Goal: Task Accomplishment & Management: Use online tool/utility

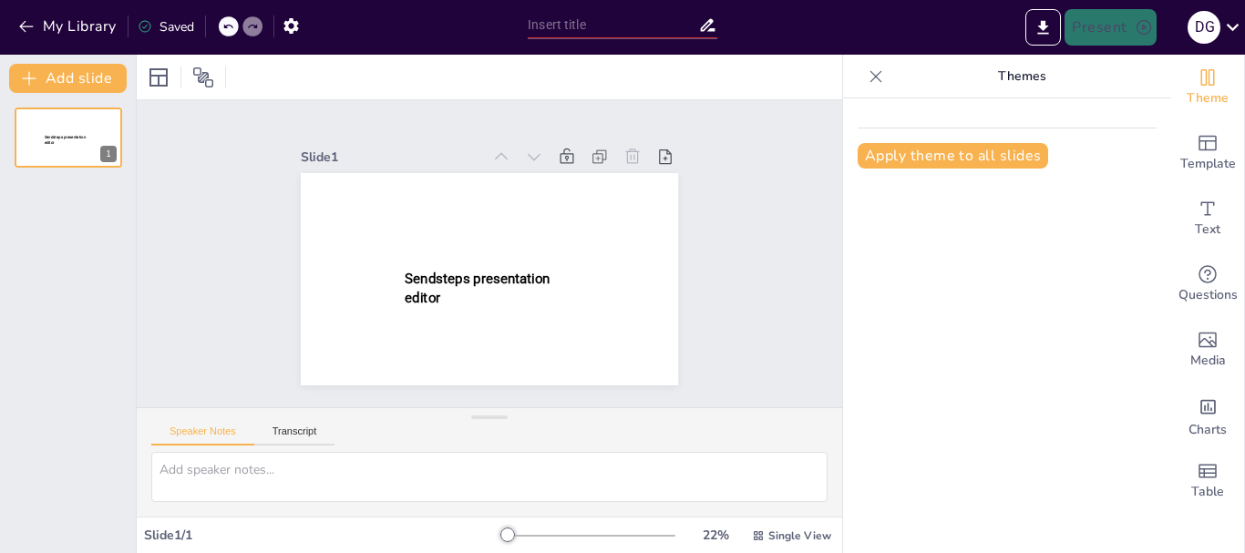
type input "New Sendsteps"
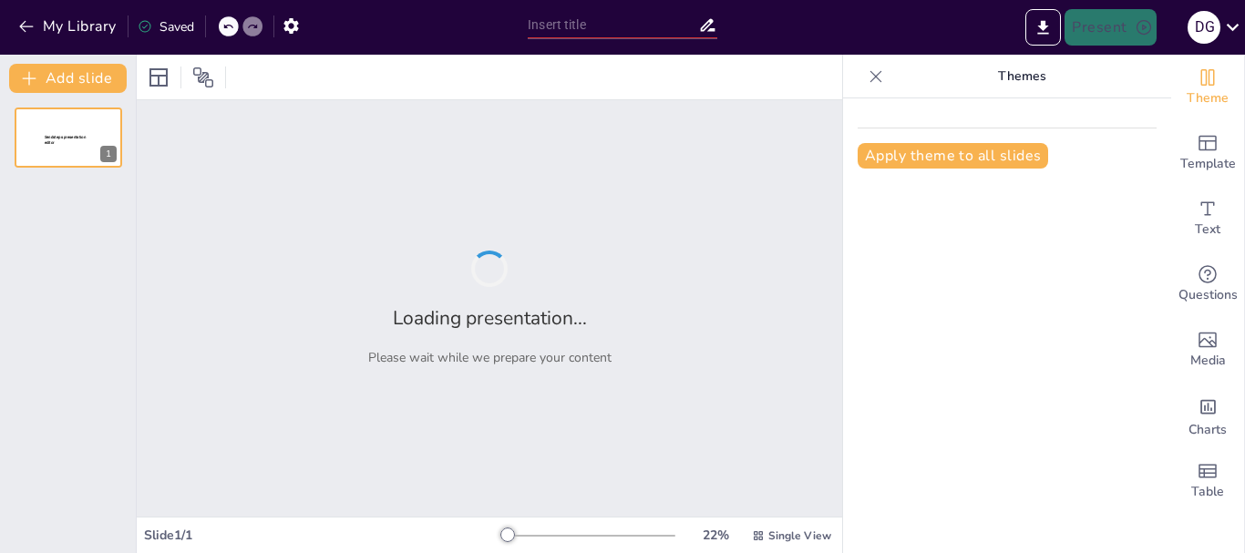
type input "Defining Success: Key Stages in Project Execution"
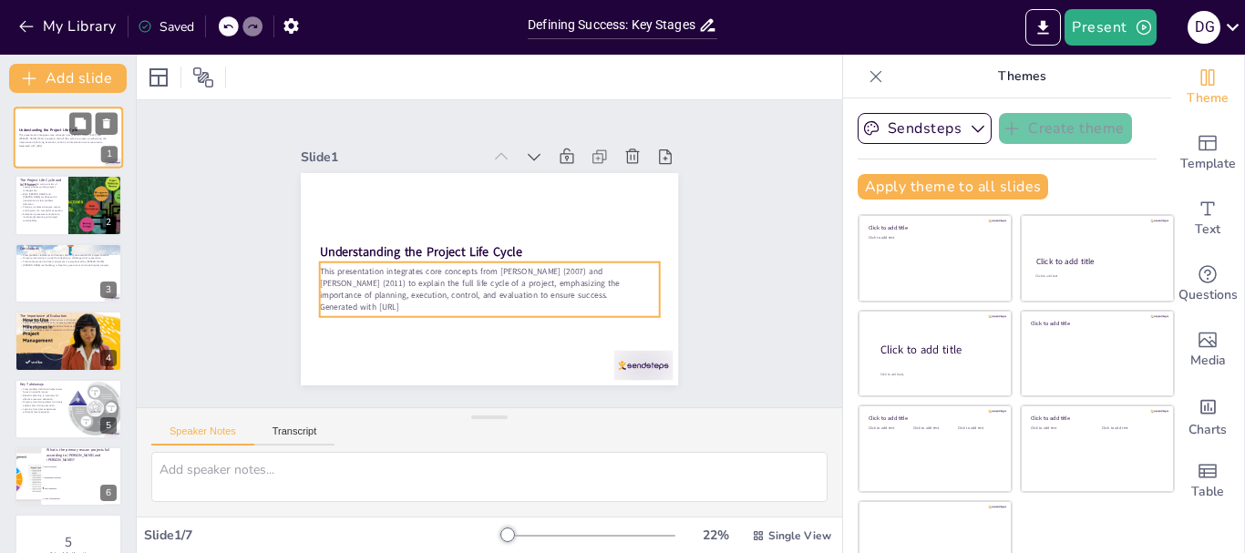
click at [41, 147] on p "Generated with [URL]" at bounding box center [68, 146] width 98 height 4
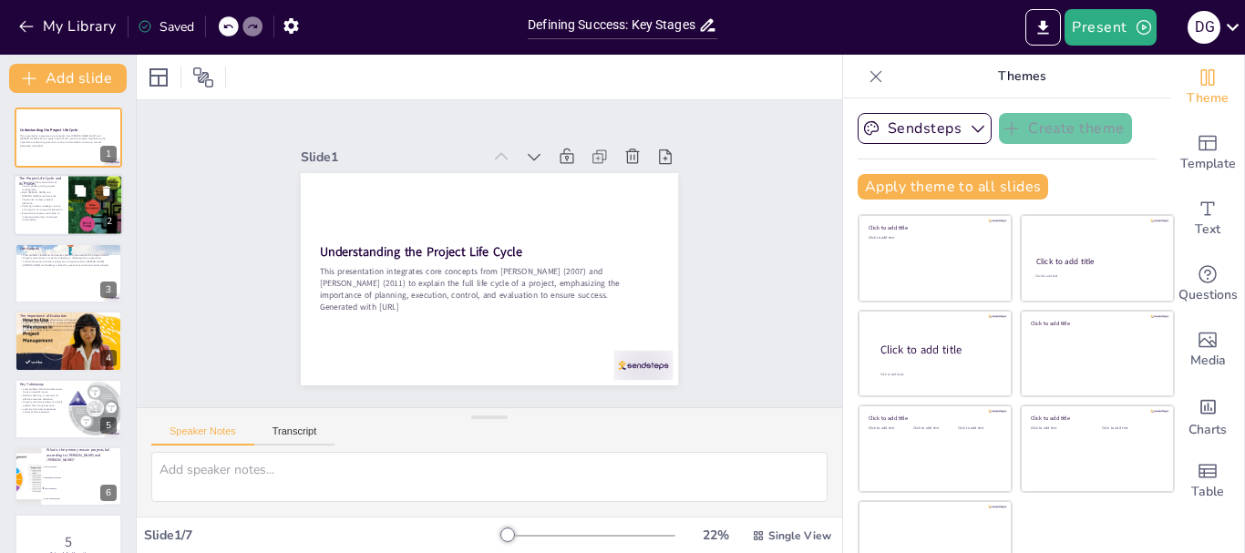
click at [56, 216] on p "Evaluation processes contribute to institutional learning and project sustainab…" at bounding box center [41, 217] width 44 height 10
checkbox input "true"
type textarea "Understanding the phases of the project life cycle is critical for effective pr…"
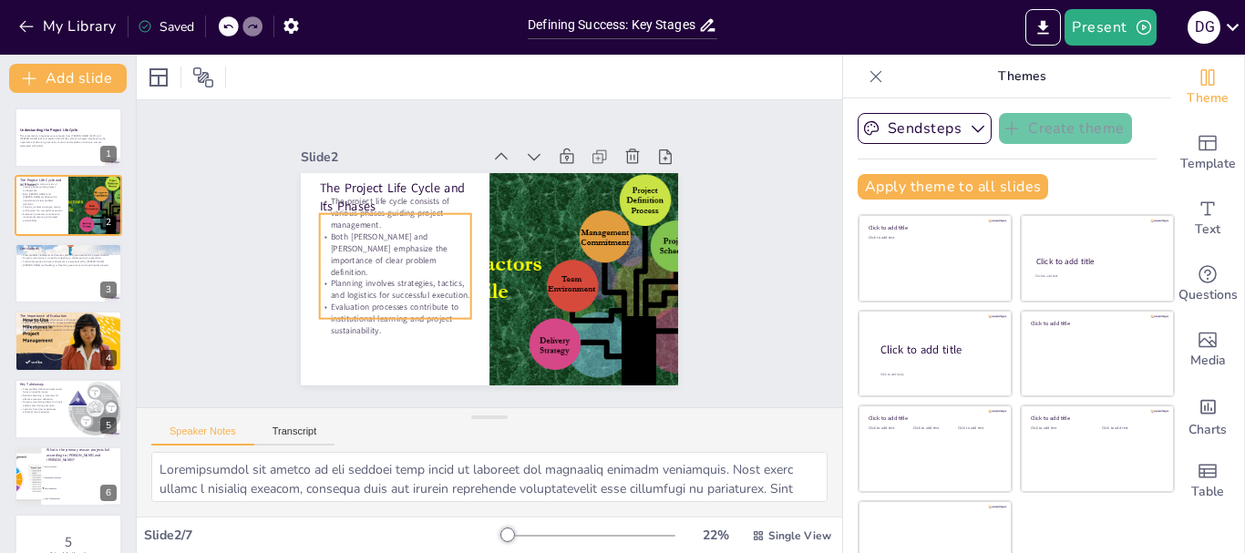
click at [518, 212] on p "The project life cycle consists of various phases guiding project management." at bounding box center [577, 200] width 118 height 143
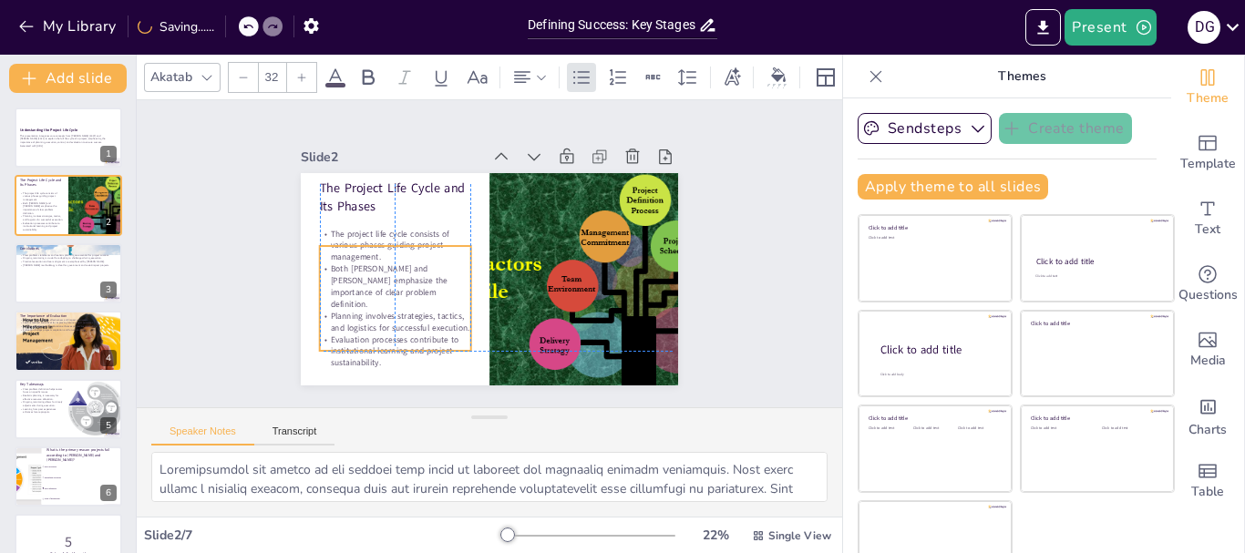
drag, startPoint x: 394, startPoint y: 208, endPoint x: 396, endPoint y: 231, distance: 22.9
click at [397, 235] on p "The project life cycle consists of various phases guiding project management." at bounding box center [433, 178] width 128 height 136
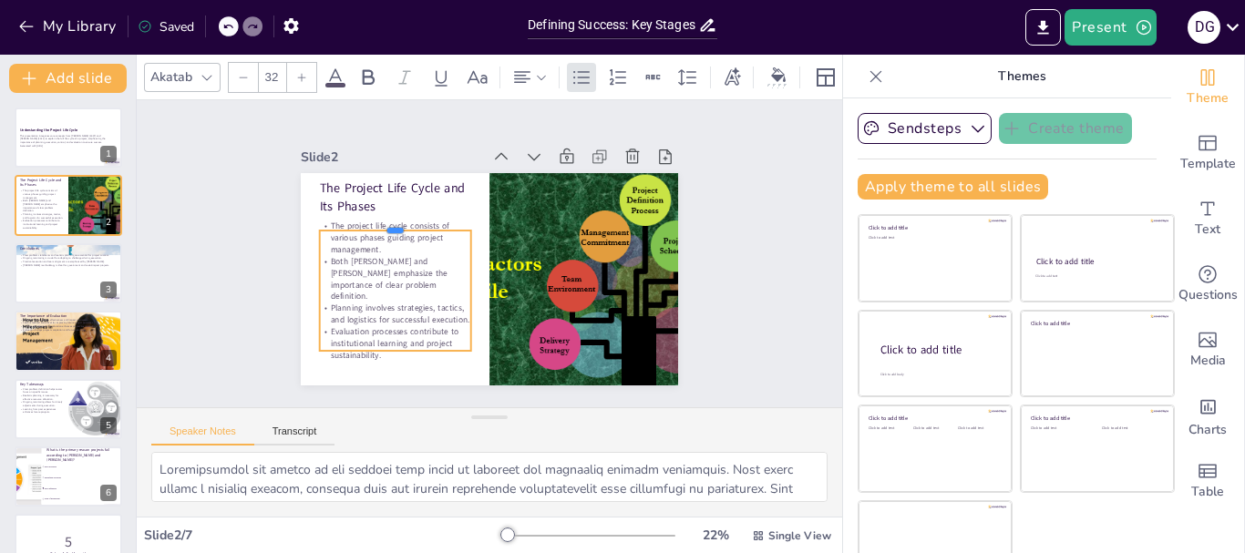
drag, startPoint x: 376, startPoint y: 238, endPoint x: 376, endPoint y: 222, distance: 15.5
click at [376, 231] on div at bounding box center [392, 275] width 138 height 88
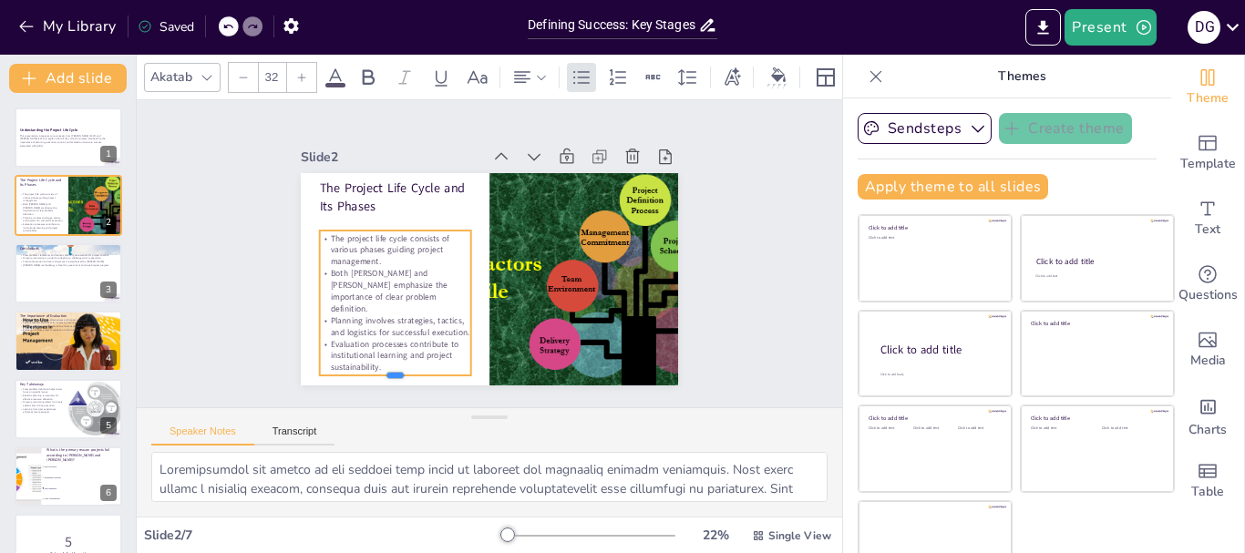
drag, startPoint x: 374, startPoint y: 345, endPoint x: 369, endPoint y: 365, distance: 20.6
click at [612, 371] on div at bounding box center [635, 319] width 46 height 150
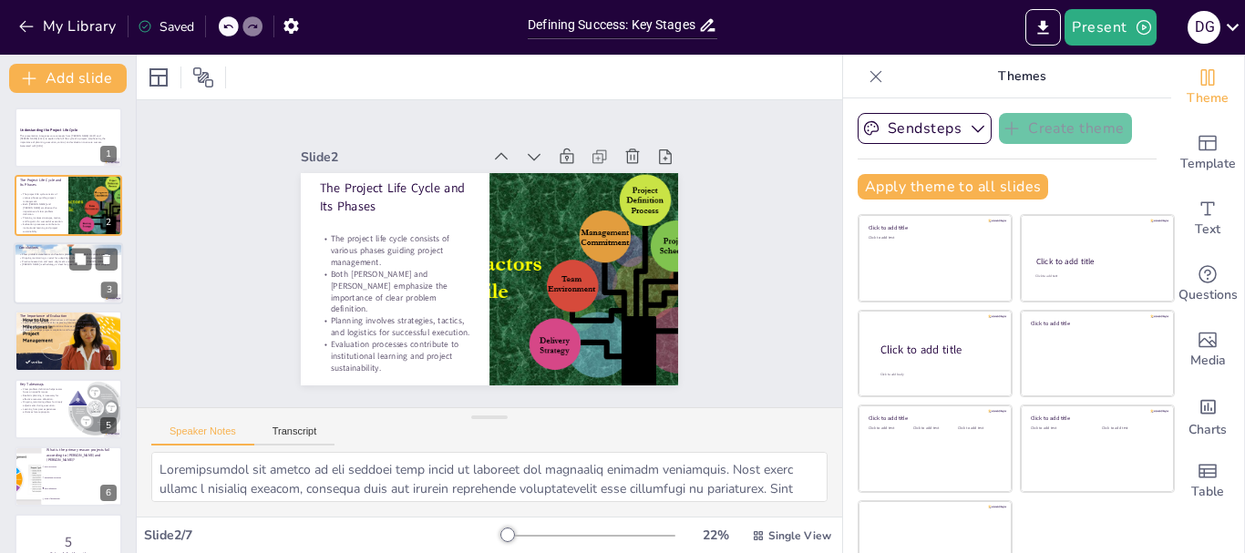
click at [50, 278] on div at bounding box center [68, 273] width 109 height 62
checkbox input "true"
type textarea "The foundation of any successful project lies in having a clear problem stateme…"
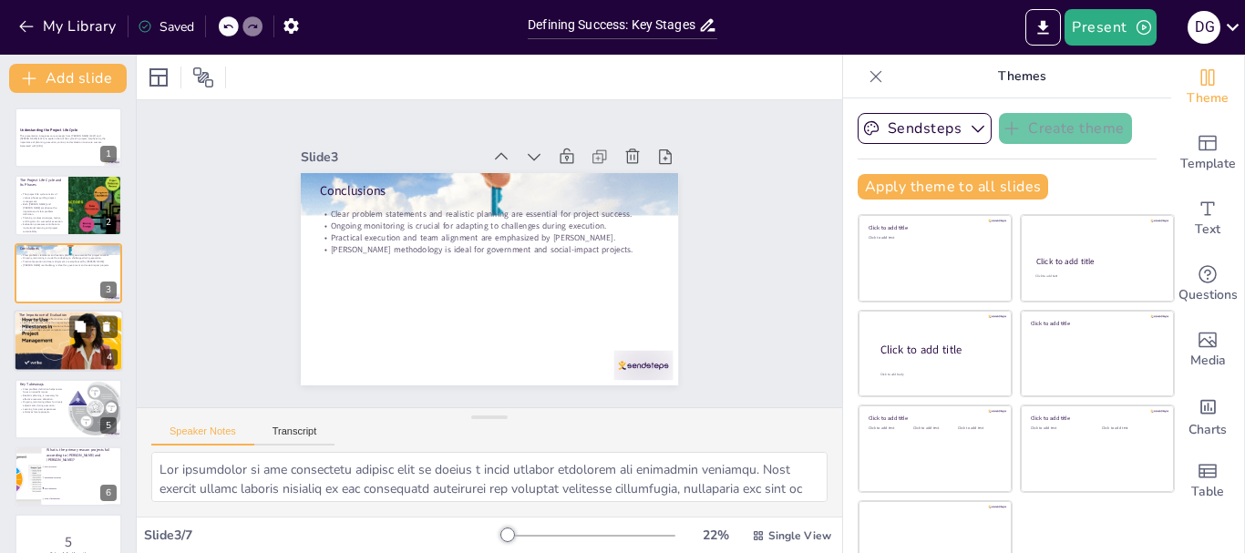
click at [65, 345] on div at bounding box center [68, 341] width 109 height 62
checkbox input "true"
type textarea "Loremipsu dolorsitametc adipisc elitseddoe te incididun utl etdoloremagna ali e…"
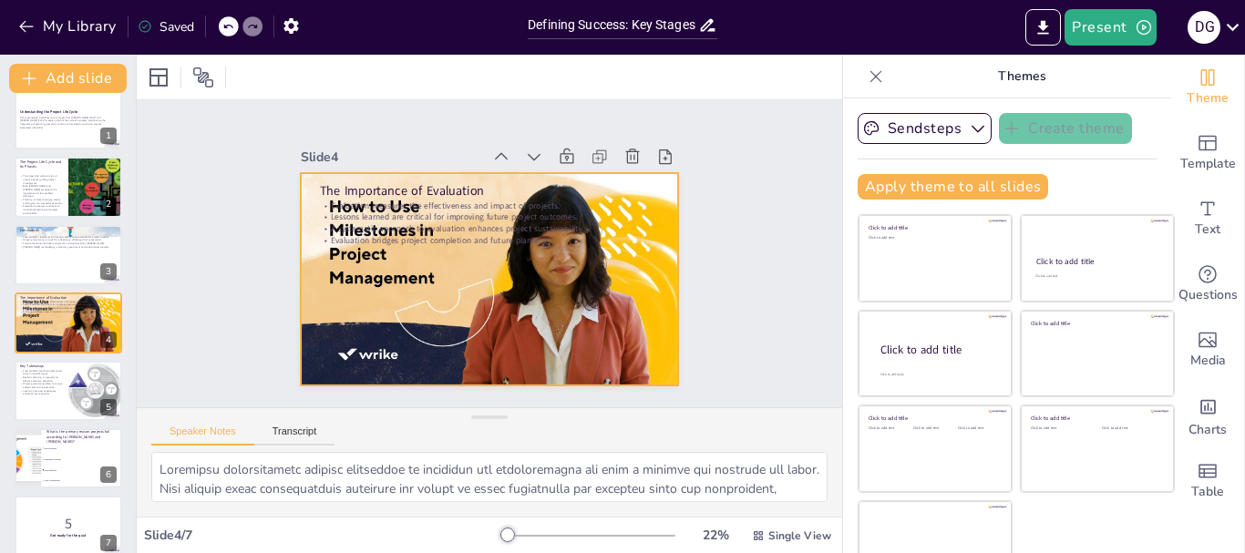
click at [388, 258] on div at bounding box center [514, 259] width 284 height 413
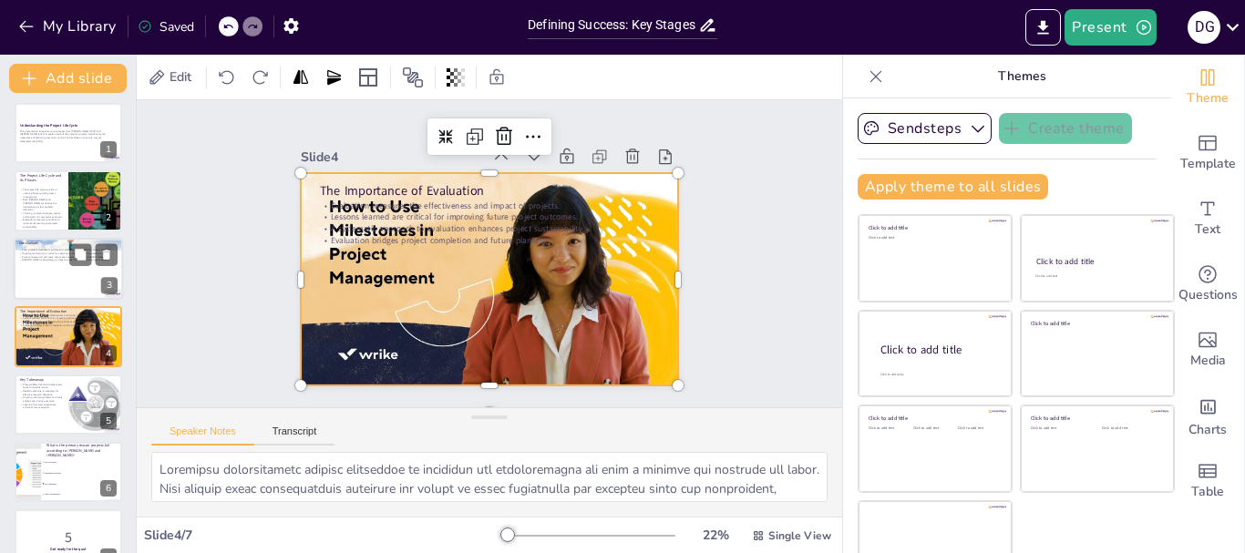
scroll to position [0, 0]
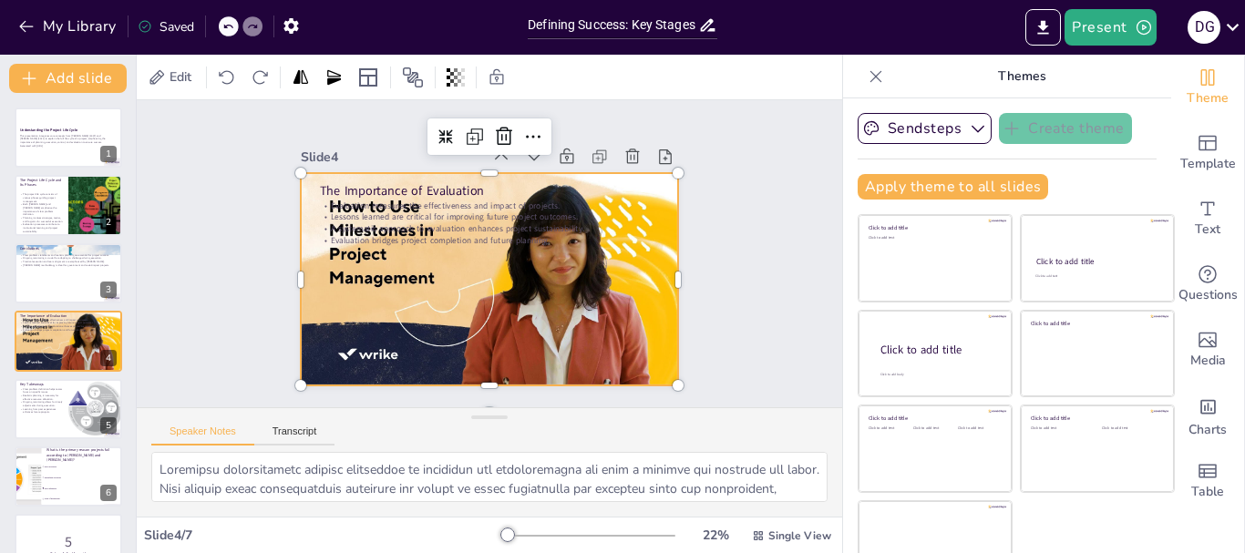
click at [348, 241] on div at bounding box center [511, 241] width 373 height 433
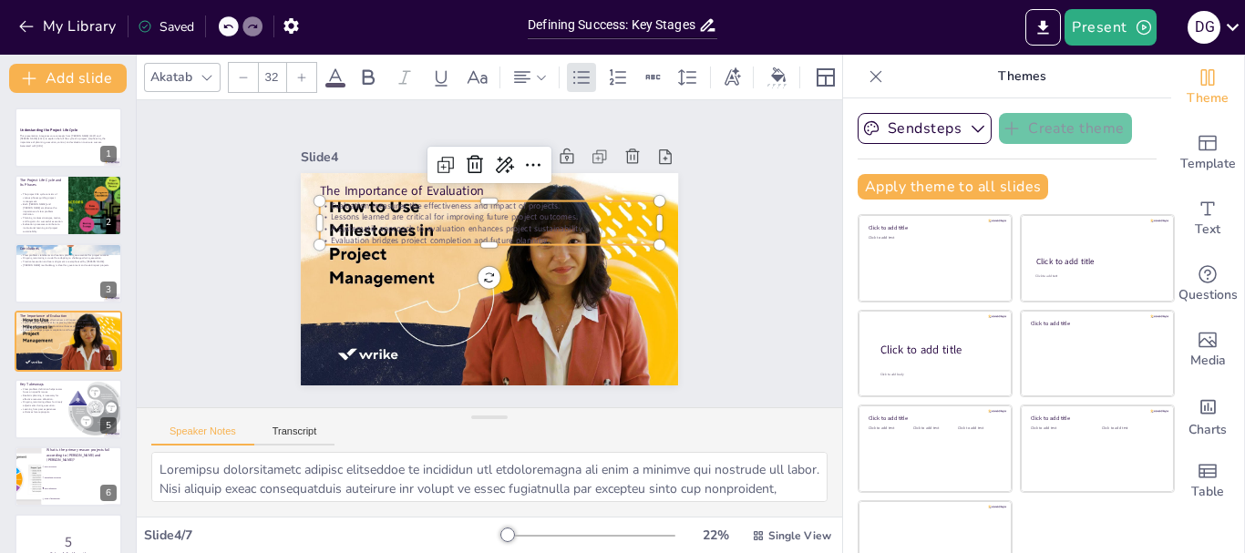
click at [354, 220] on p "A systematic approach to evaluation enhances project sustainability." at bounding box center [471, 237] width 235 height 261
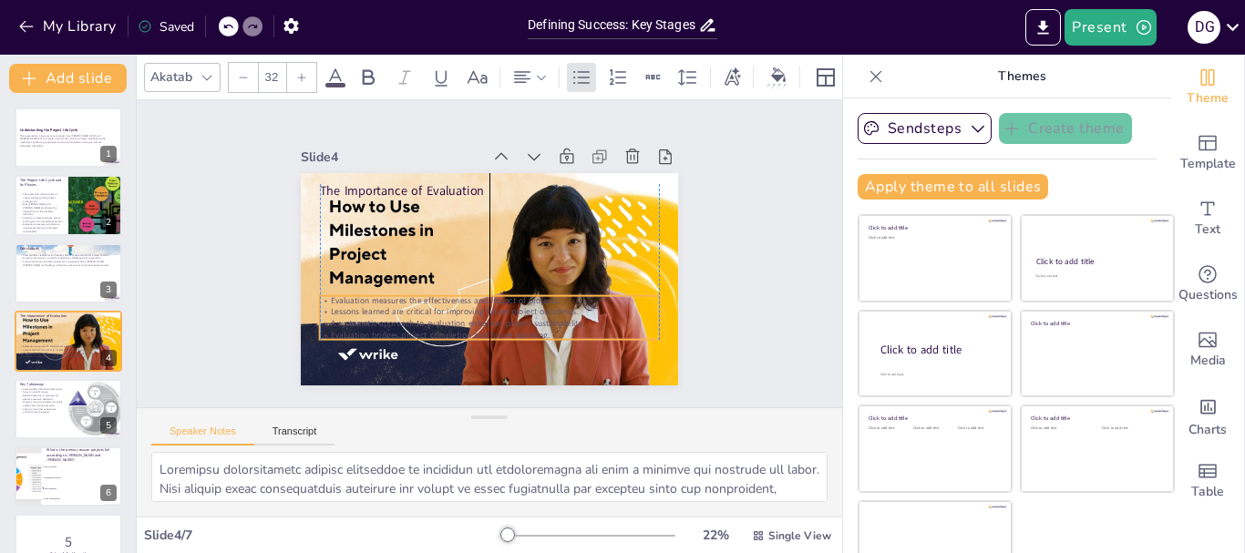
drag, startPoint x: 450, startPoint y: 196, endPoint x: 448, endPoint y: 291, distance: 94.8
click at [529, 291] on p "Evaluation measures the effectiveness and impact of projects." at bounding box center [535, 254] width 12 height 340
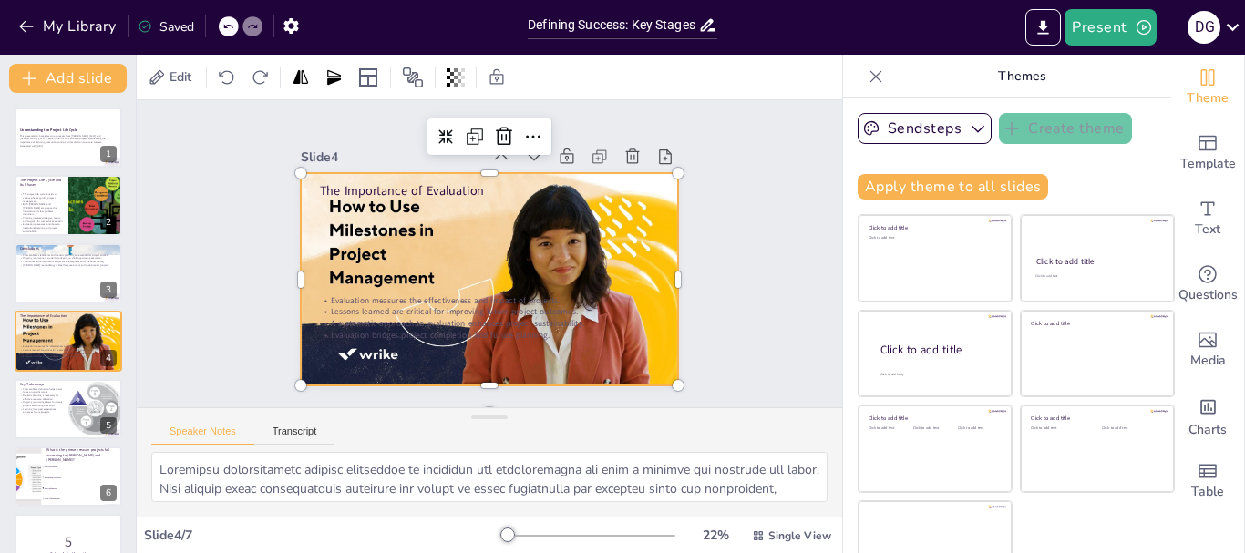
click at [354, 222] on div at bounding box center [510, 239] width 394 height 430
click at [366, 241] on div at bounding box center [469, 239] width 394 height 430
click at [348, 267] on div at bounding box center [504, 233] width 430 height 394
click at [358, 277] on div at bounding box center [491, 228] width 397 height 251
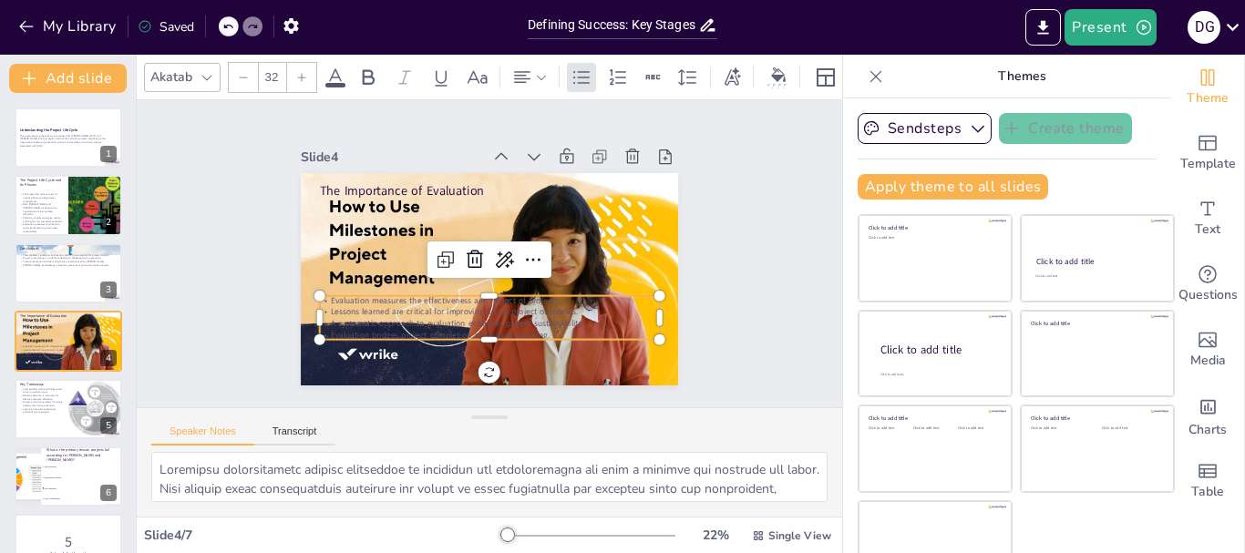
click at [430, 310] on p "Lessons learned are critical for improving future project outcomes." at bounding box center [442, 289] width 210 height 282
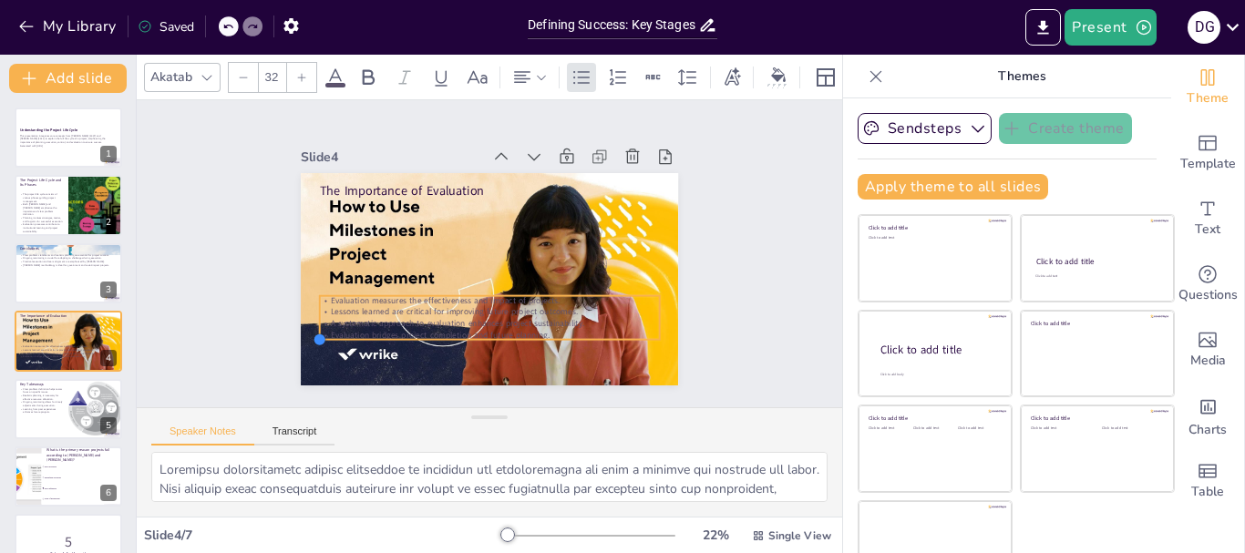
checkbox input "true"
type input "32.7"
checkbox input "true"
type input "33.3"
checkbox input "true"
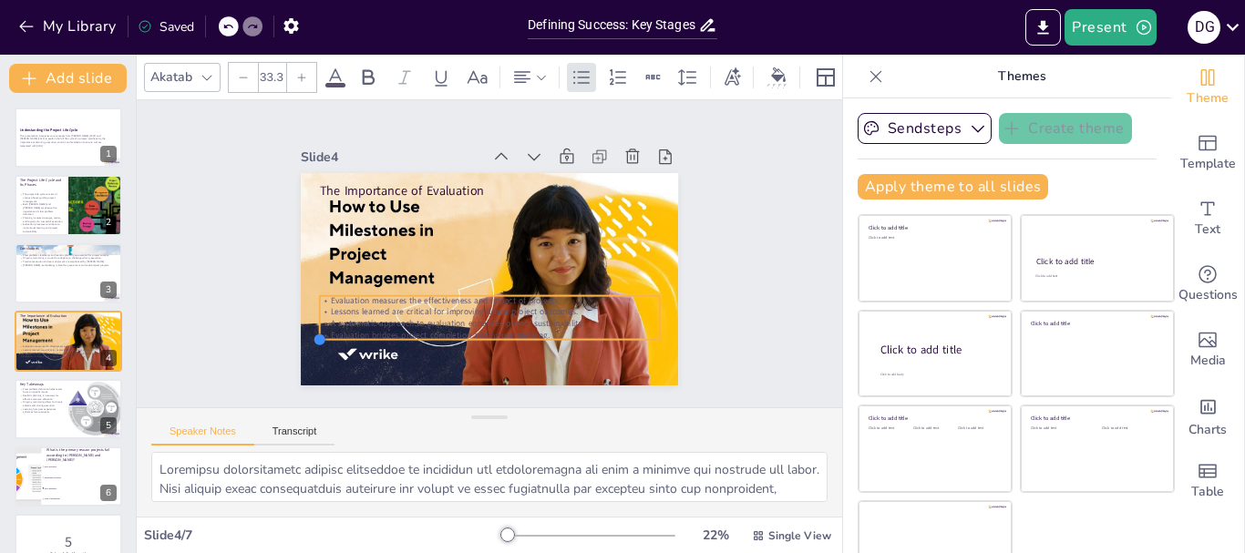
type input "34"
checkbox input "true"
type input "34.6"
checkbox input "true"
type input "33.3"
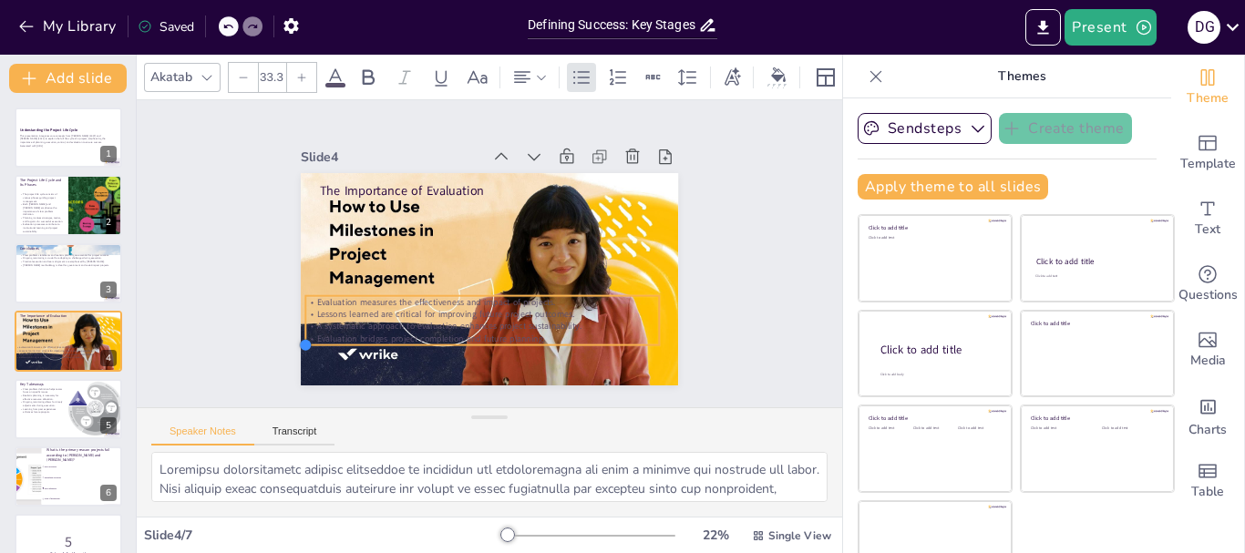
checkbox input "true"
type input "31.3"
checkbox input "true"
type input "30.7"
checkbox input "true"
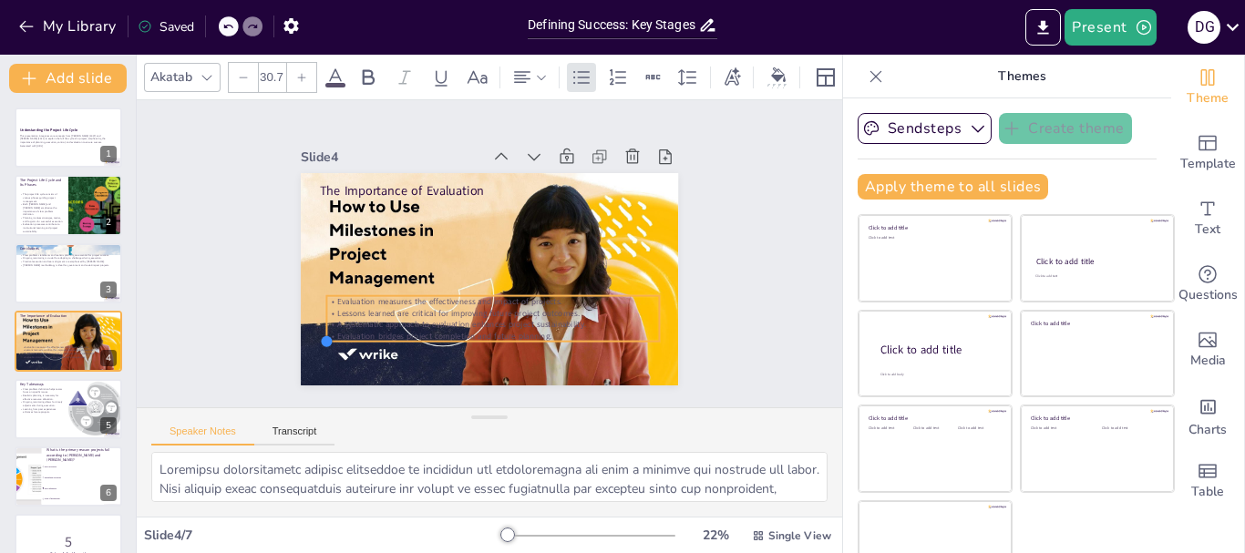
type input "30"
checkbox input "true"
type input "29.4"
checkbox input "true"
type input "28.7"
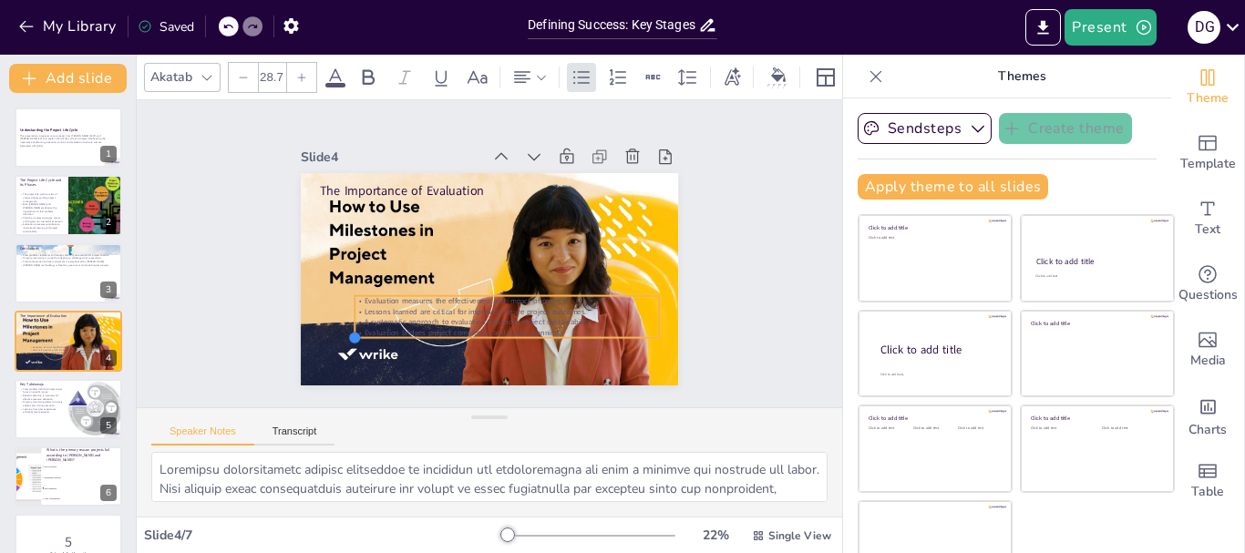
checkbox input "true"
type input "27.4"
checkbox input "true"
type input "25.4"
checkbox input "true"
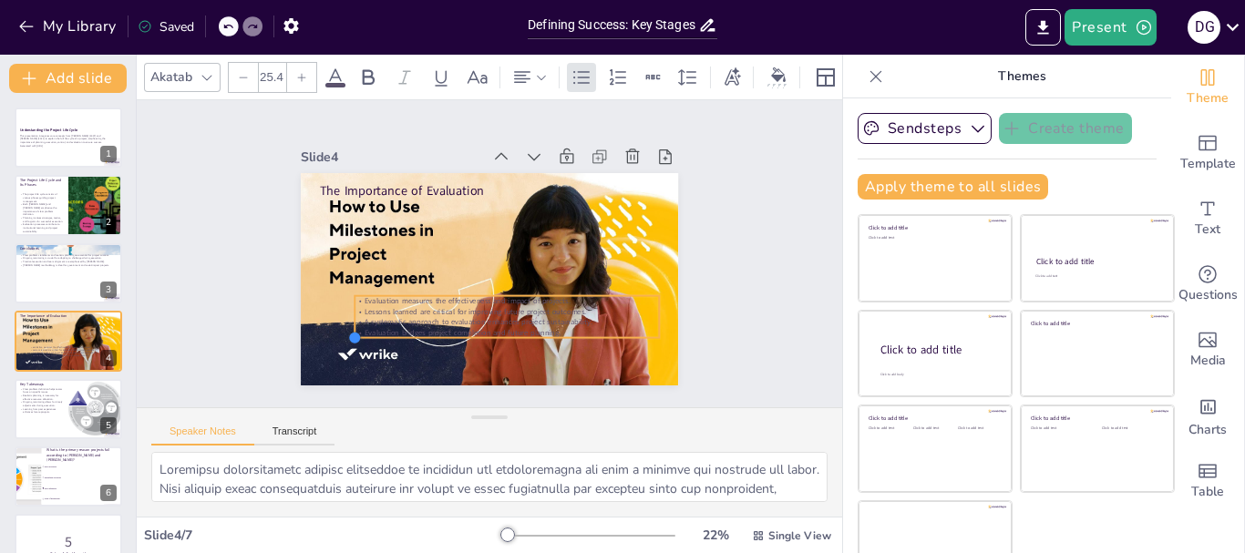
type input "23.4"
checkbox input "true"
type input "21.4"
checkbox input "true"
type input "20.1"
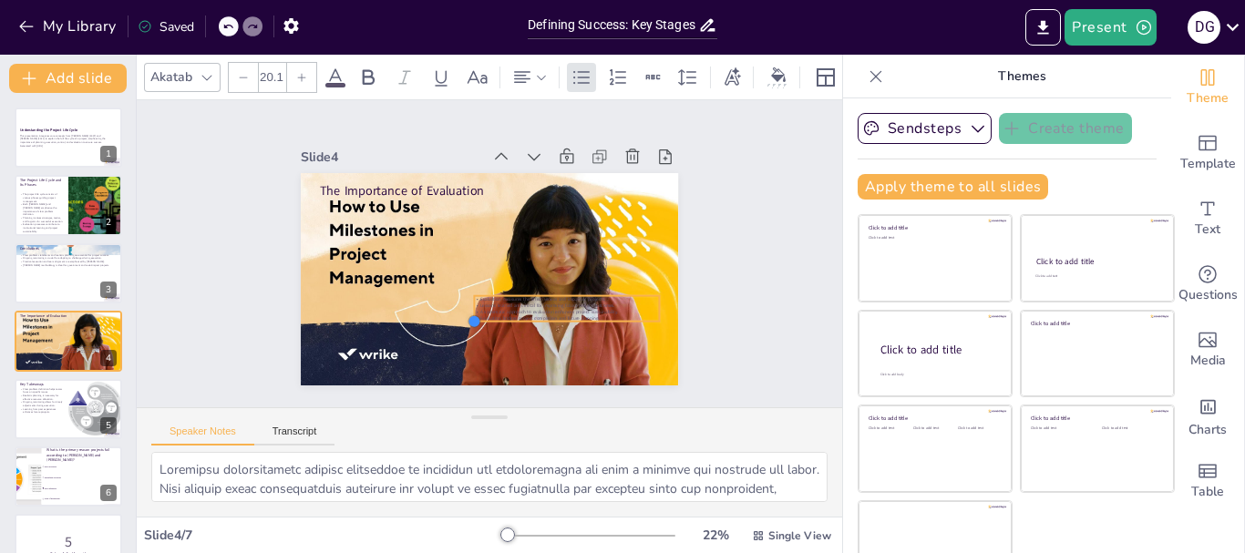
checkbox input "true"
type input "18.1"
checkbox input "true"
type input "17.4"
checkbox input "true"
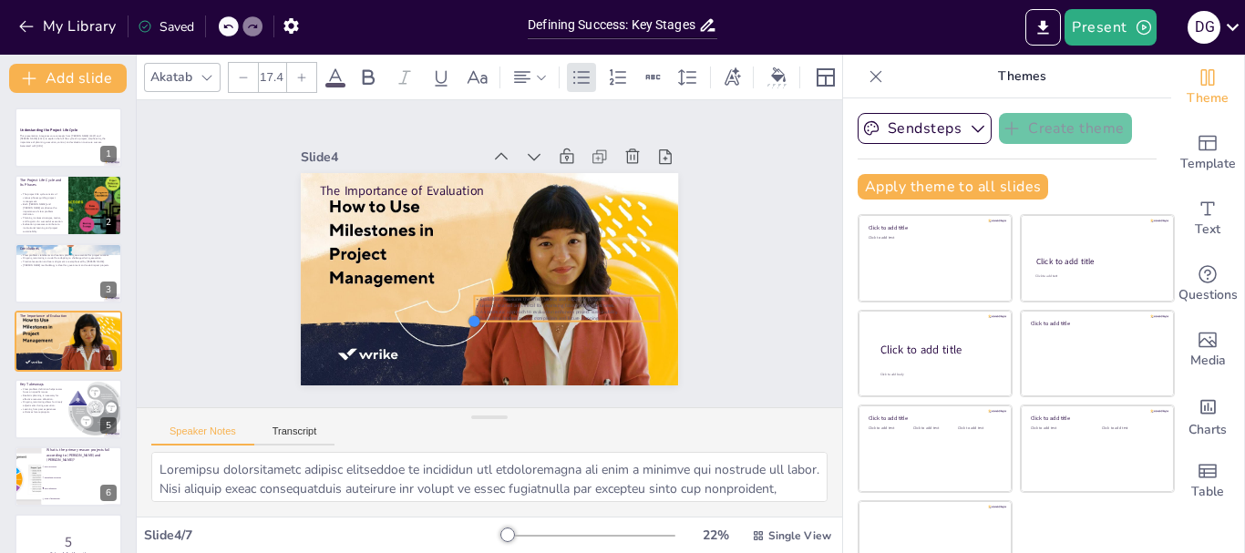
type input "16.1"
checkbox input "true"
type input "14.8"
checkbox input "true"
type input "14.1"
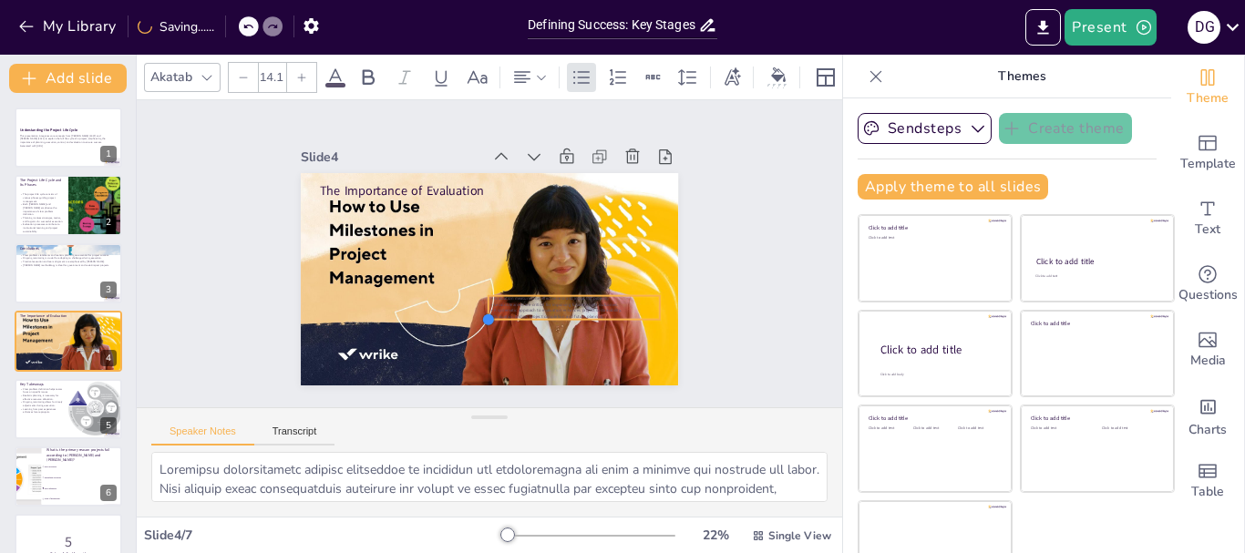
checkbox input "true"
type input "14.8"
checkbox input "true"
type input "16.1"
checkbox input "true"
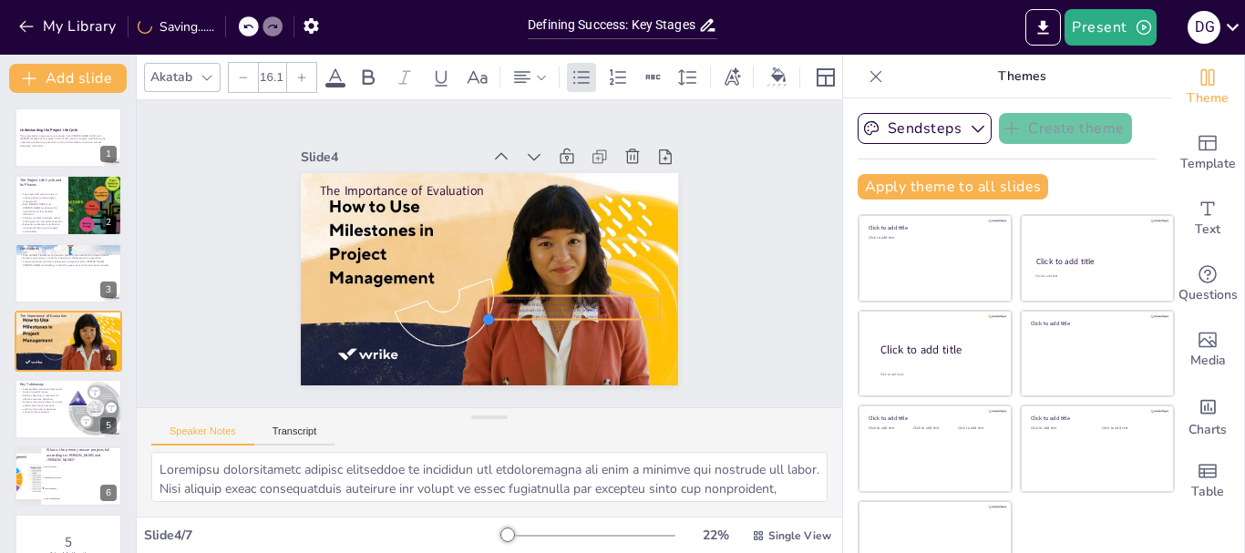
type input "18.8"
checkbox input "true"
type input "22.7"
checkbox input "true"
type input "24.7"
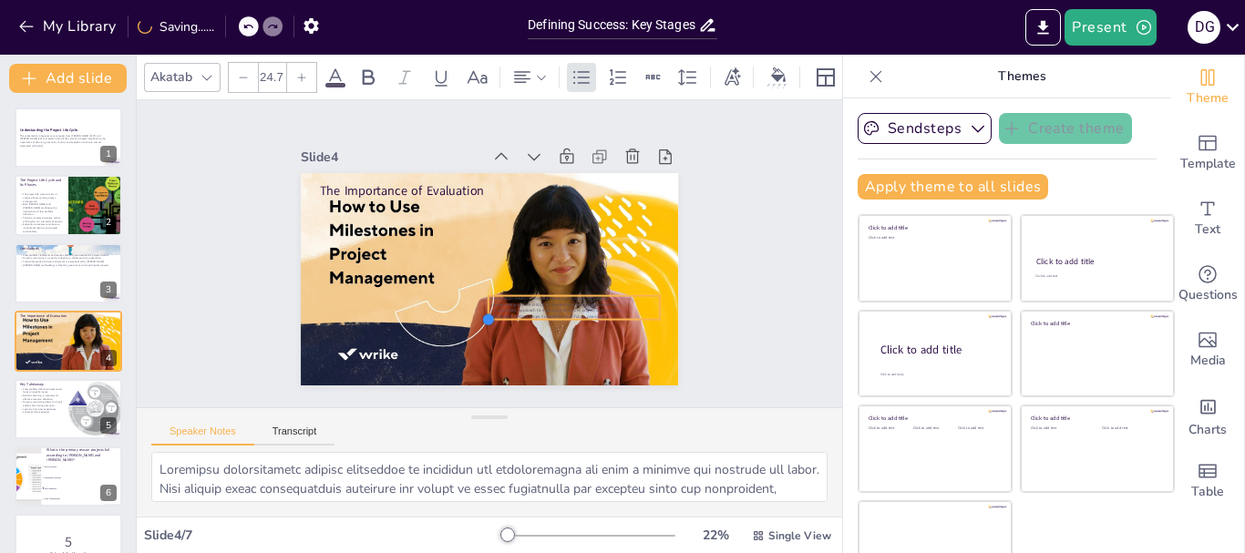
checkbox input "true"
type input "27.4"
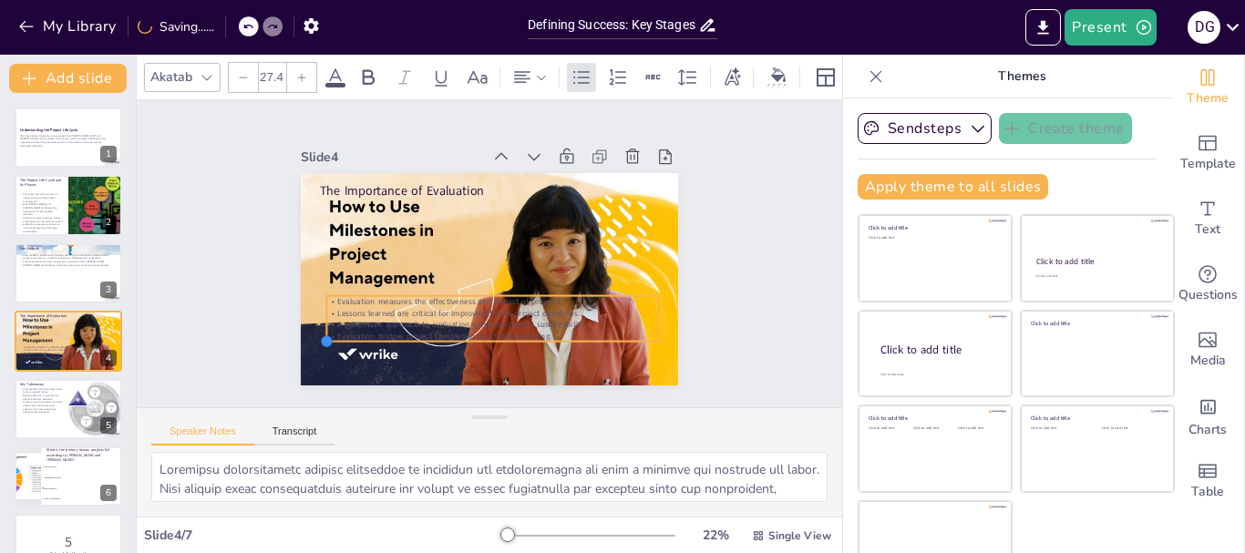
checkbox input "true"
type input "28.7"
checkbox input "true"
type input "31.3"
checkbox input "true"
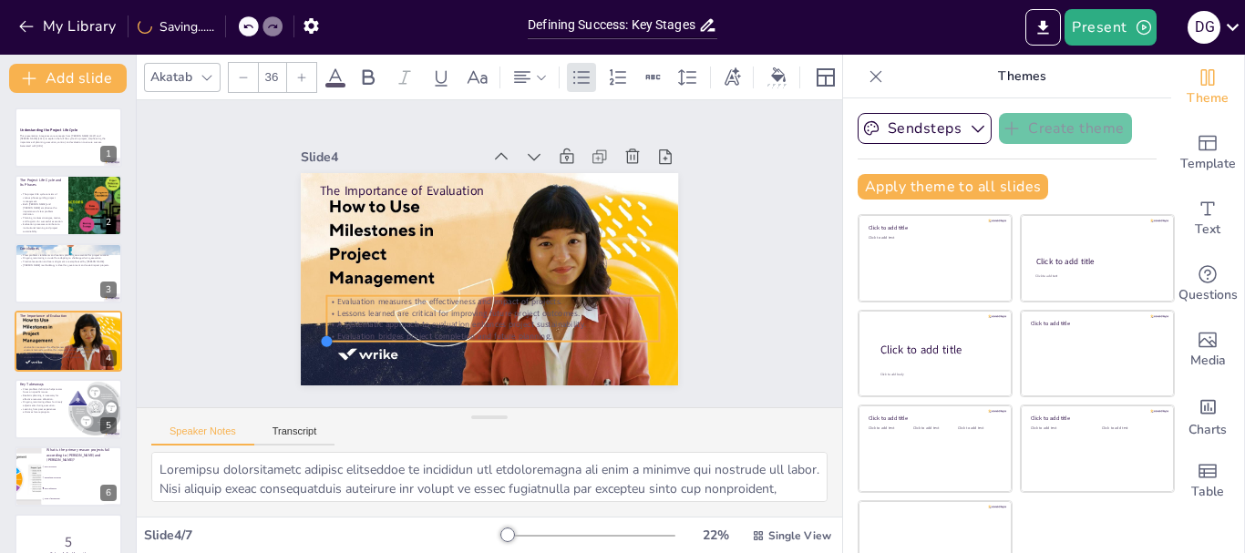
type input "37.3"
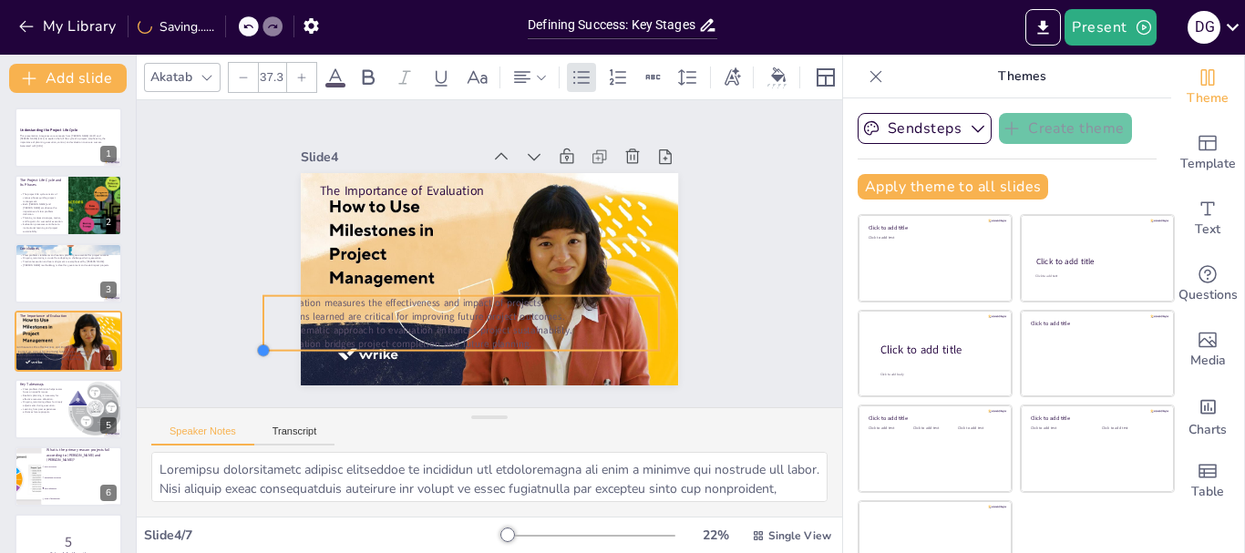
checkbox input "true"
type input "38"
checkbox input "true"
type input "37.3"
checkbox input "true"
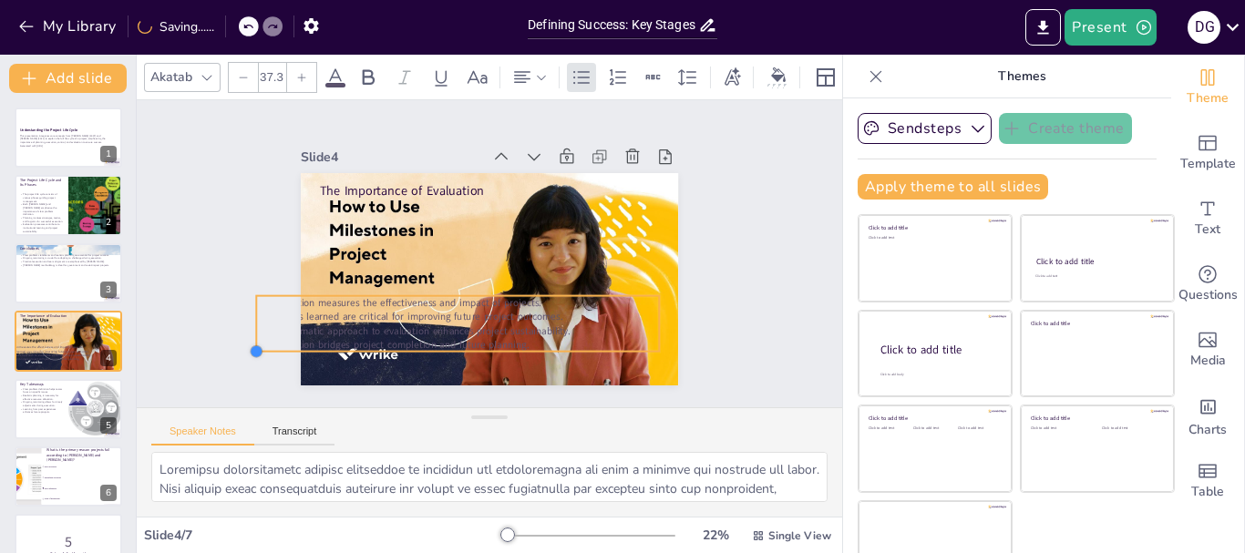
type input "35.3"
checkbox input "true"
type input "32.7"
checkbox input "true"
type input "29.4"
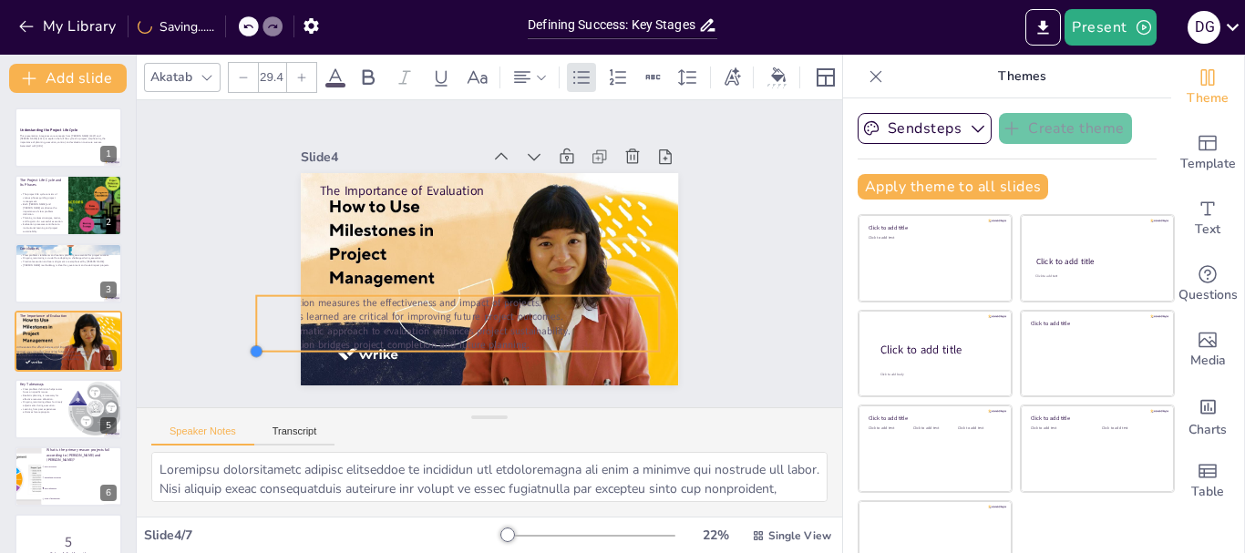
checkbox input "true"
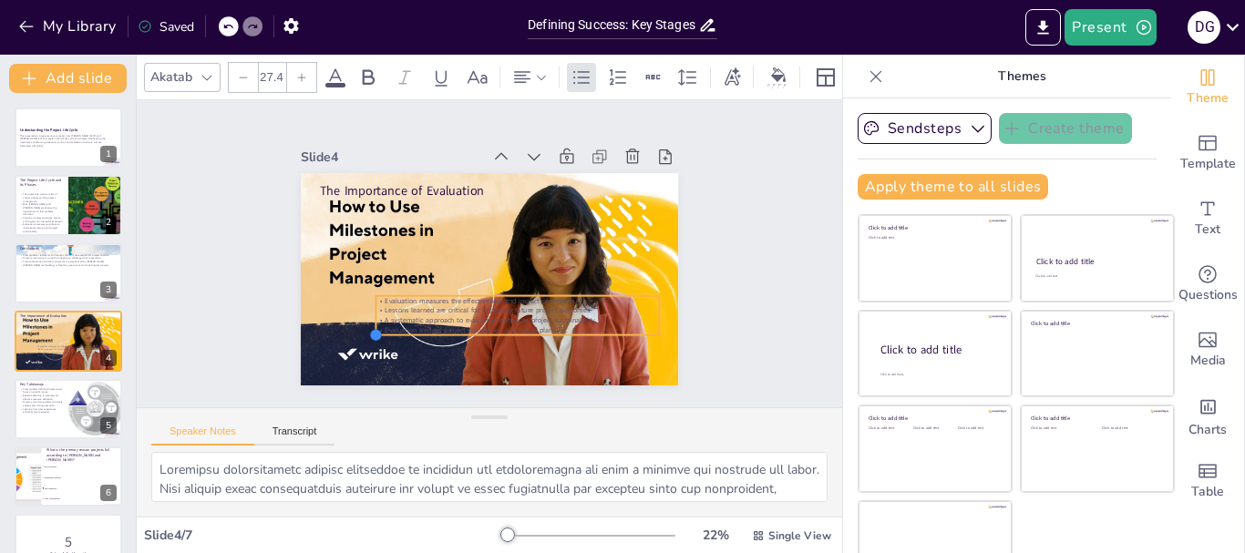
type input "26.7"
checkbox input "true"
type input "26"
checkbox input "true"
type input "24.1"
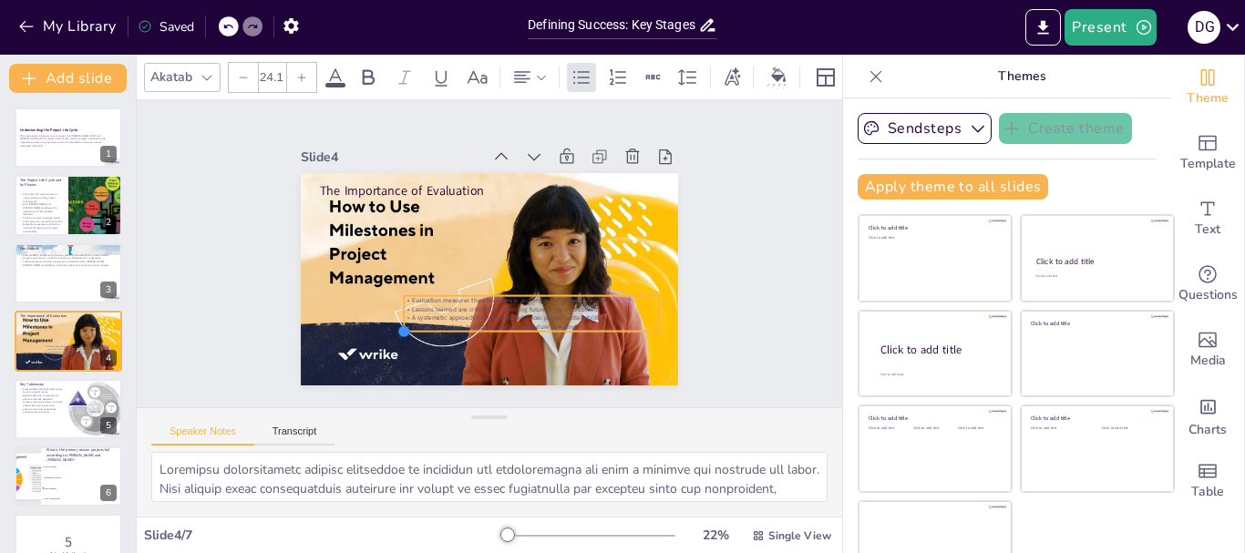
drag, startPoint x: 299, startPoint y: 333, endPoint x: 579, endPoint y: 323, distance: 279.9
click at [579, 323] on div "The Importance of Evaluation Evaluation measures the effectiveness and impact o…" at bounding box center [501, 232] width 433 height 373
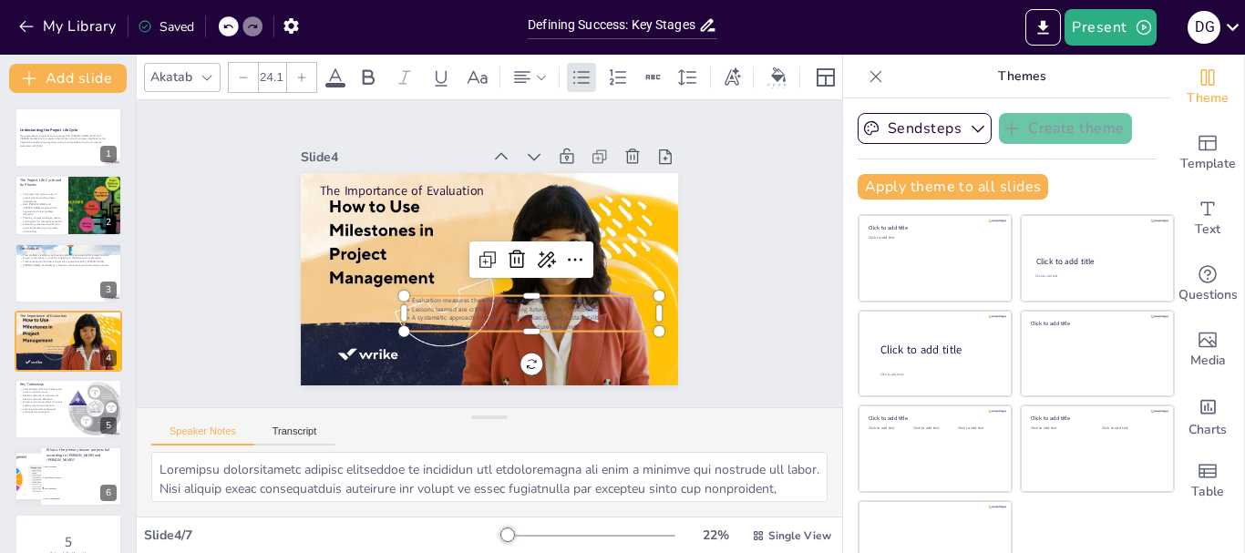
click at [507, 289] on p "Evaluation measures the effectiveness and impact of projects." at bounding box center [471, 313] width 136 height 226
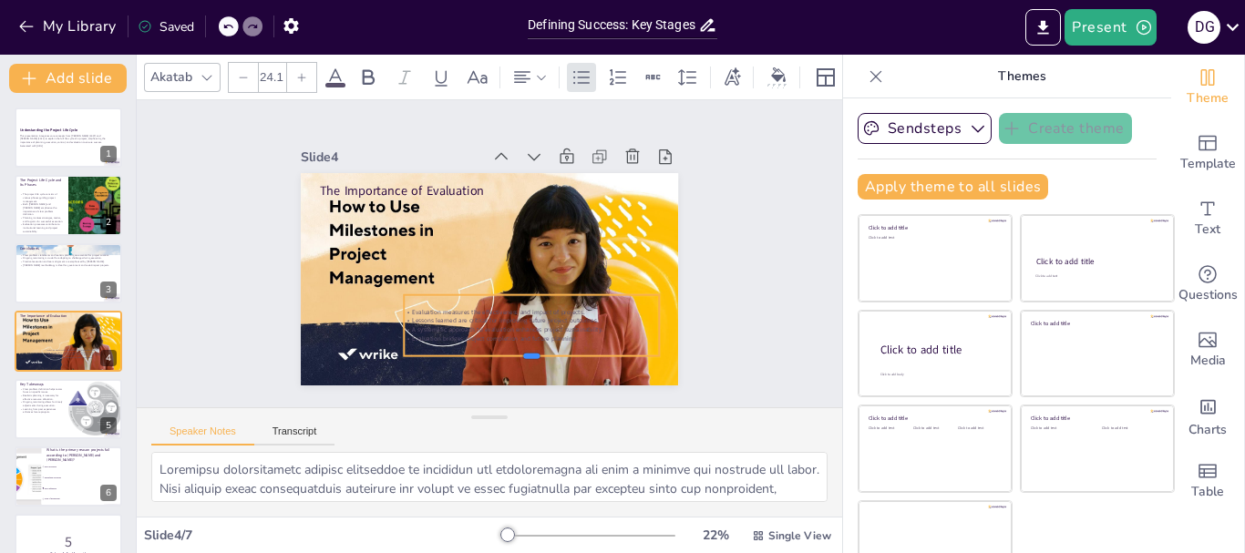
drag, startPoint x: 513, startPoint y: 326, endPoint x: 508, endPoint y: 339, distance: 13.5
click at [512, 249] on div at bounding box center [541, 149] width 181 height 200
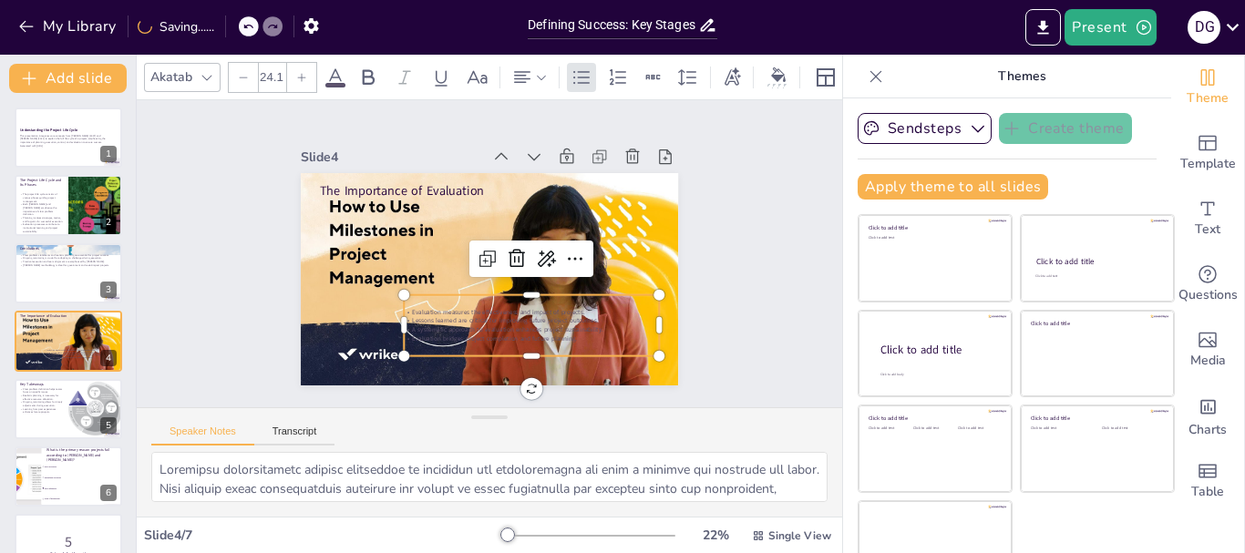
checkbox input "true"
type input "24.4"
checkbox input "true"
type input "23.7"
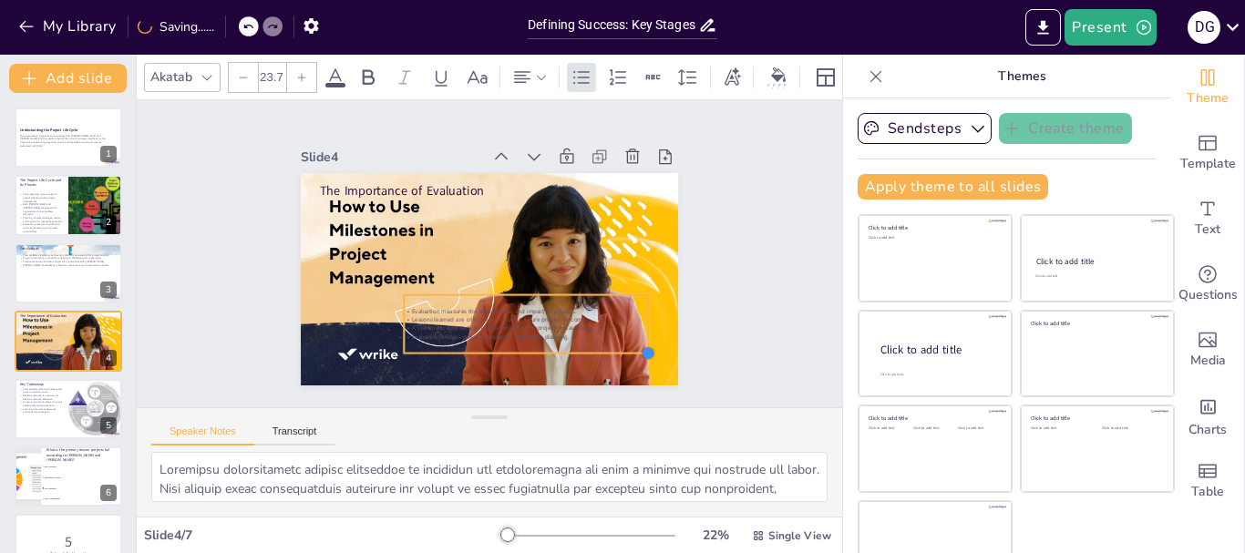
checkbox input "true"
type input "23.3"
checkbox input "true"
type input "23"
checkbox input "true"
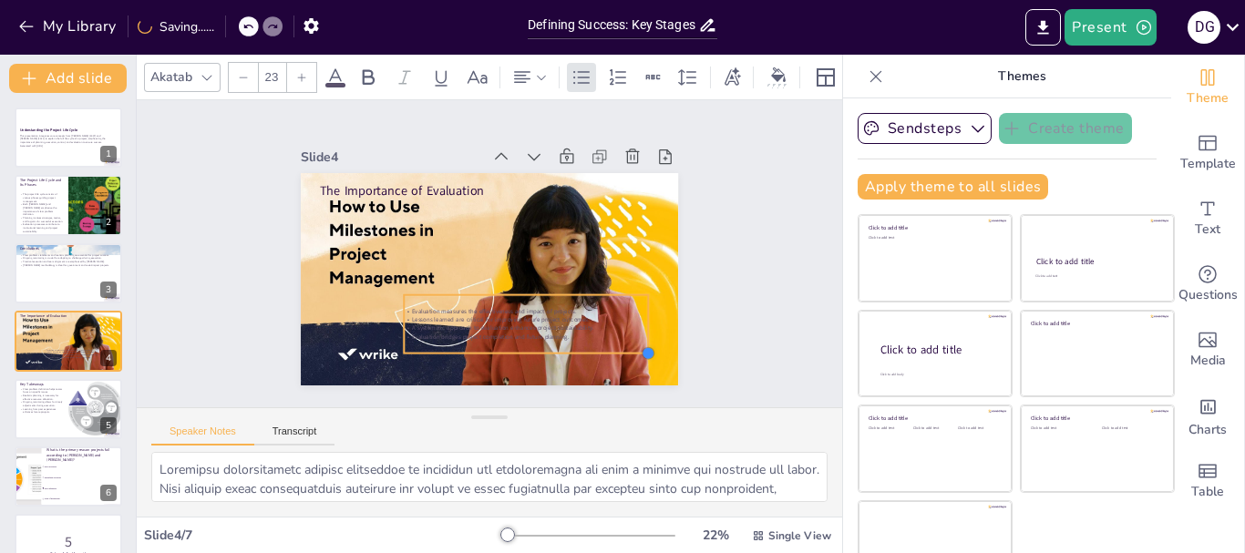
type input "22.6"
checkbox input "true"
type input "22.3"
checkbox input "true"
type input "21.9"
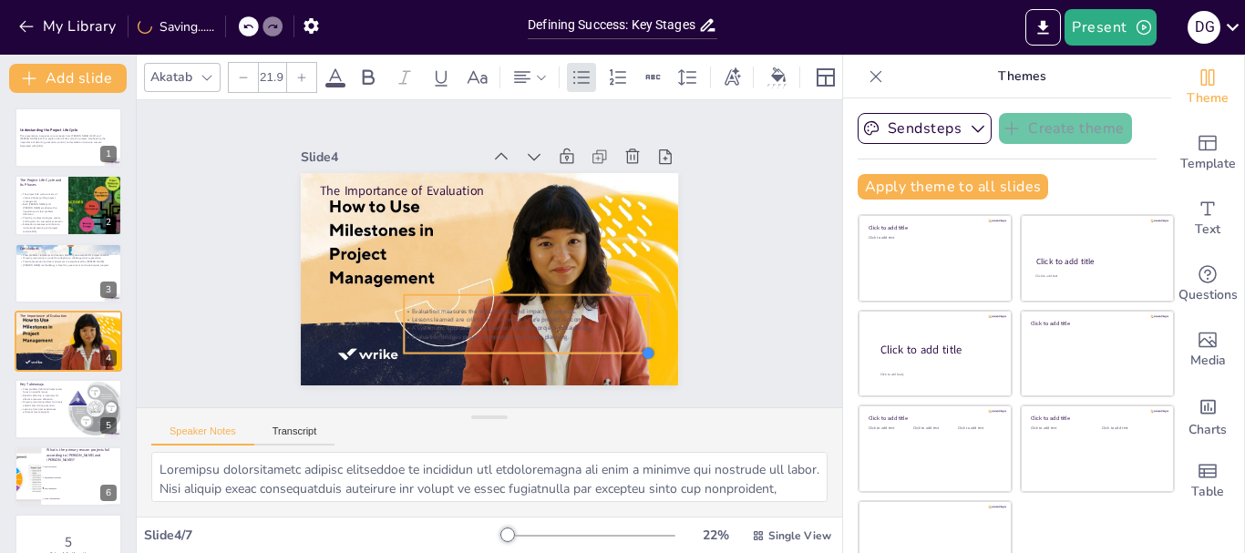
checkbox input "true"
type input "21.2"
checkbox input "true"
type input "20.8"
checkbox input "true"
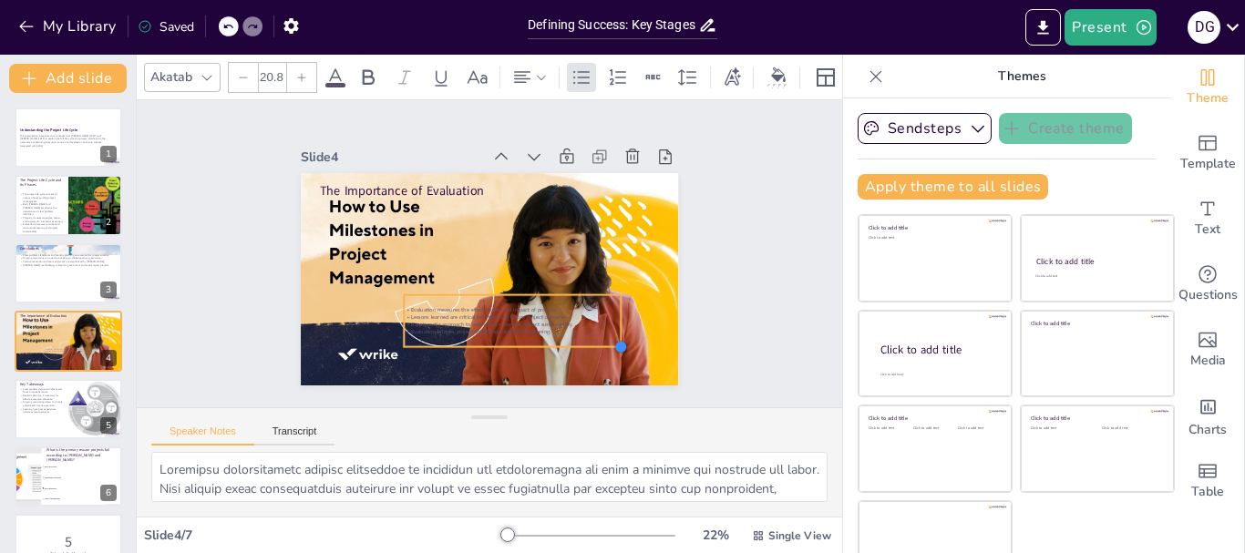
type input "20.5"
drag, startPoint x: 635, startPoint y: 346, endPoint x: 516, endPoint y: 314, distance: 123.5
click at [533, 332] on div "The Importance of Evaluation Evaluation measures the effectiveness and impact o…" at bounding box center [465, 243] width 347 height 431
checkbox input "true"
type input "19.4"
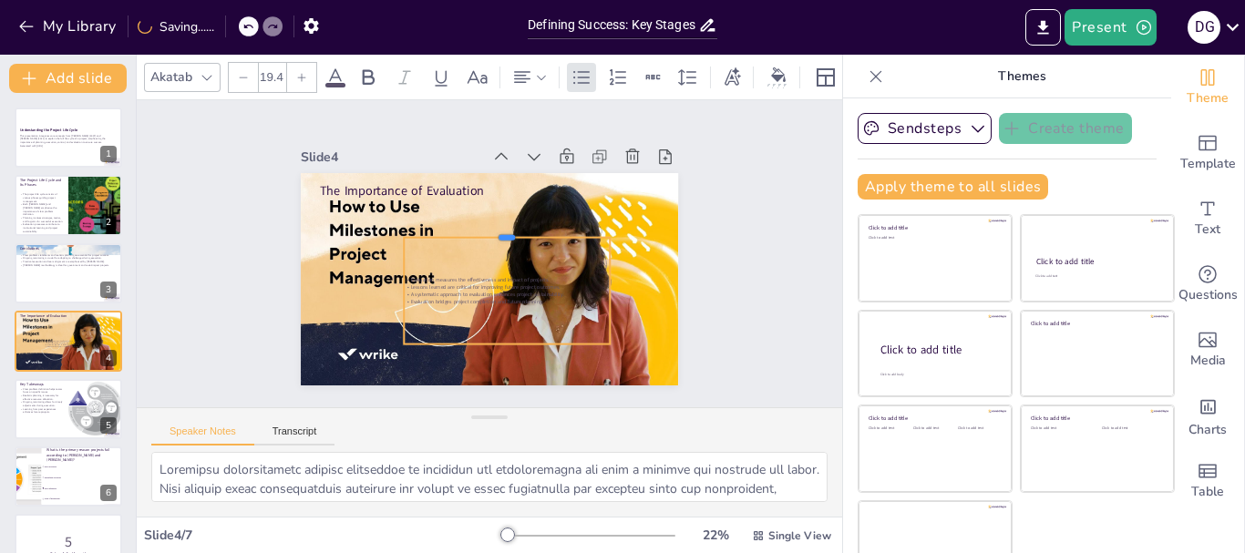
drag, startPoint x: 485, startPoint y: 287, endPoint x: 501, endPoint y: 221, distance: 67.6
click at [496, 218] on div at bounding box center [492, 225] width 185 height 116
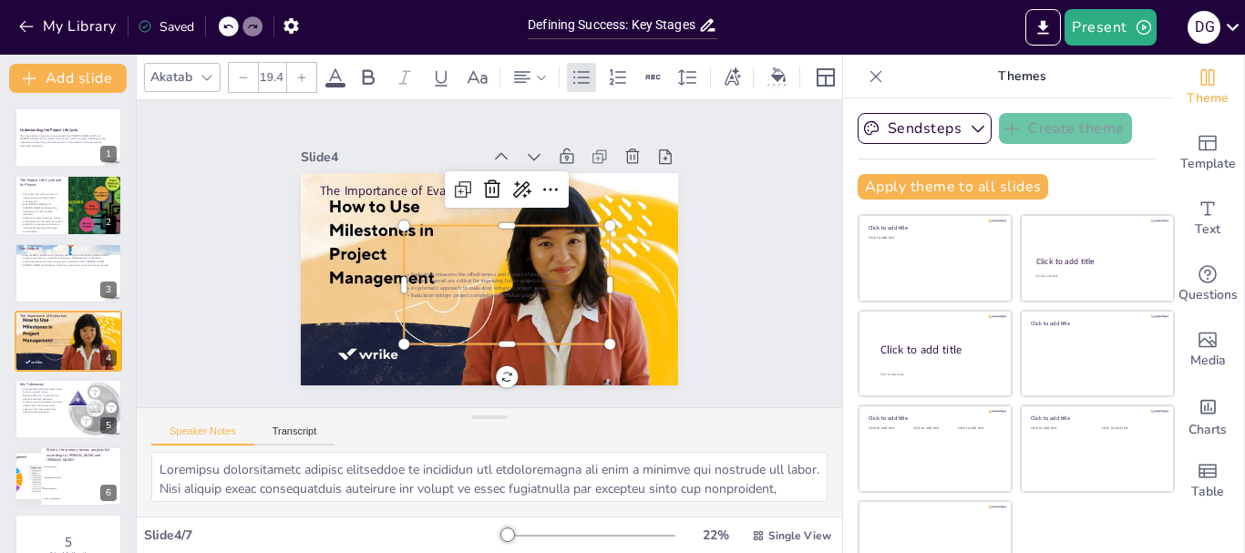
checkbox input "true"
type input "19.3"
checkbox input "true"
type input "19.1"
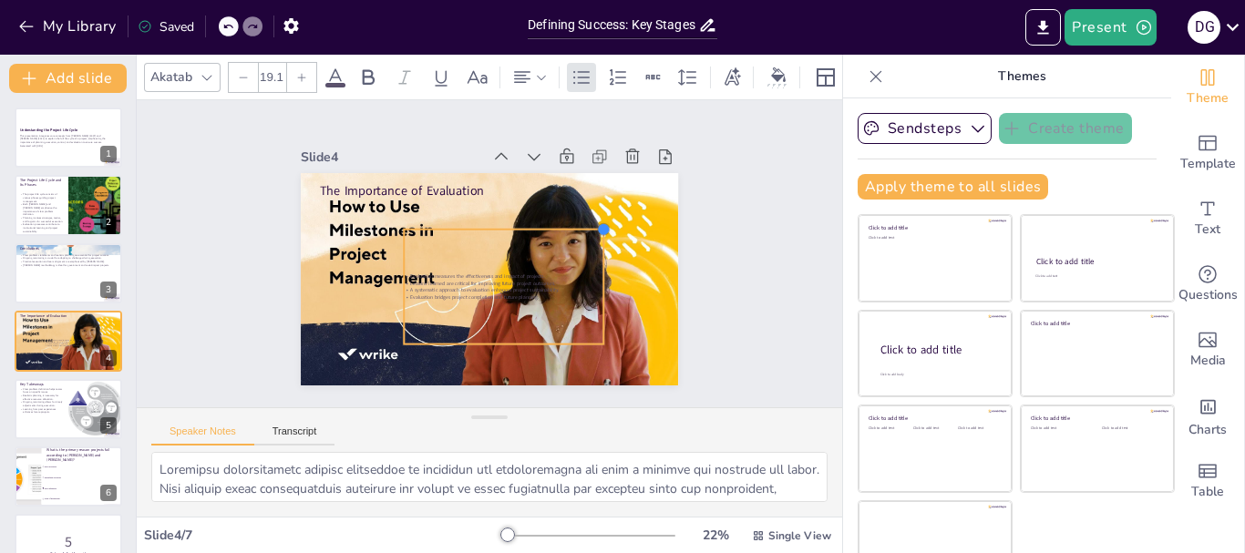
checkbox input "true"
type input "18.9"
checkbox input "true"
type input "18.8"
checkbox input "true"
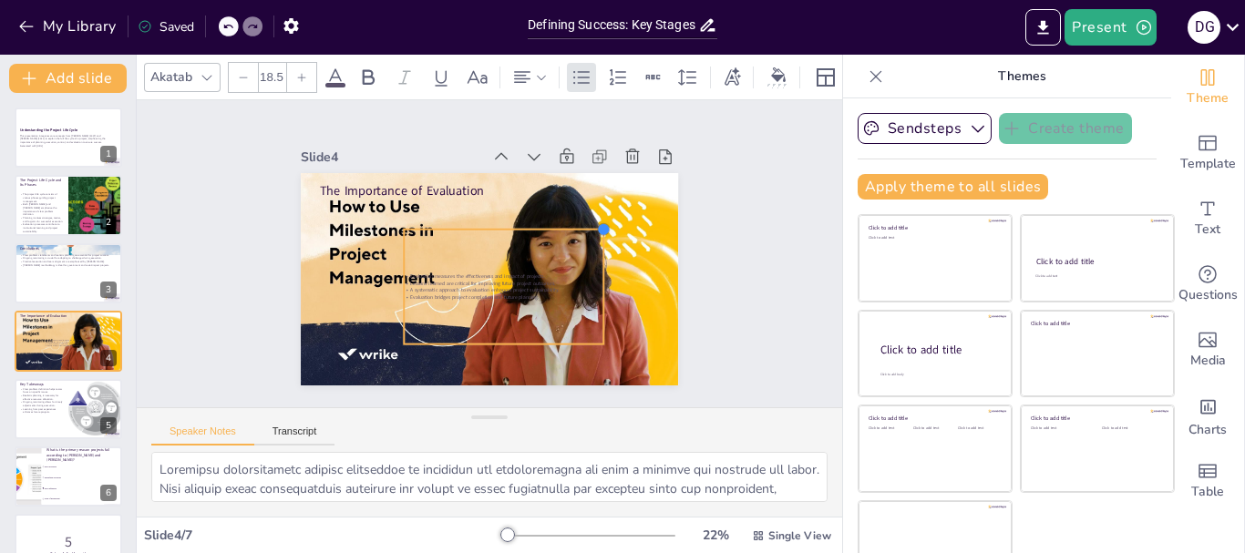
type input "18.3"
drag, startPoint x: 584, startPoint y: 219, endPoint x: 573, endPoint y: 229, distance: 14.8
click at [432, 338] on div at bounding box center [421, 348] width 21 height 21
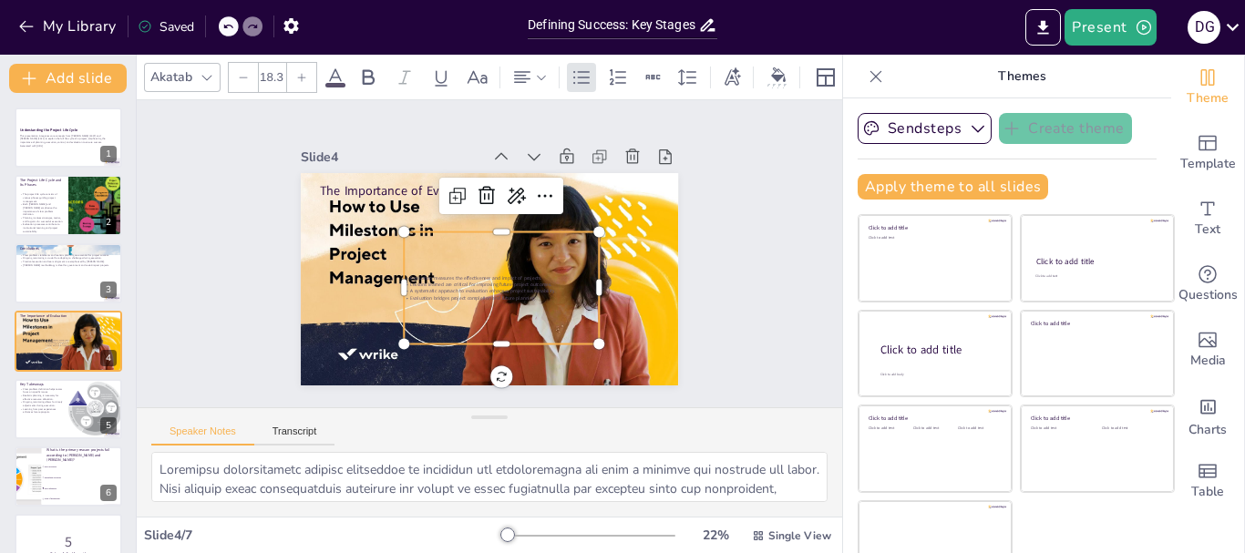
click at [298, 79] on div at bounding box center [301, 77] width 29 height 29
checkbox input "true"
type input "19.3"
click at [298, 79] on div at bounding box center [301, 77] width 29 height 29
checkbox input "true"
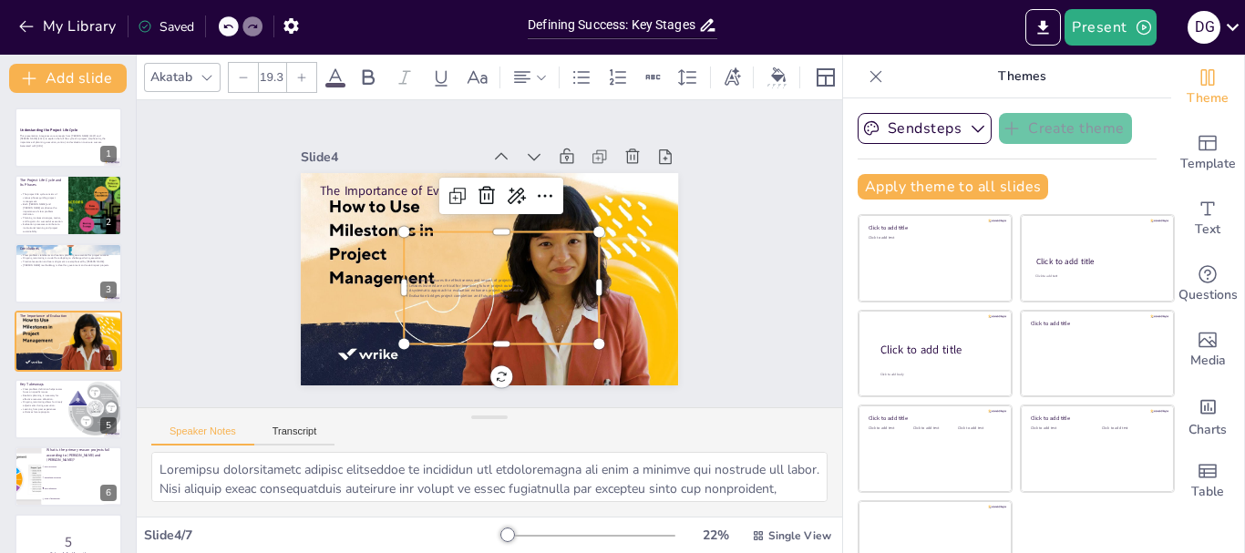
type input "20.3"
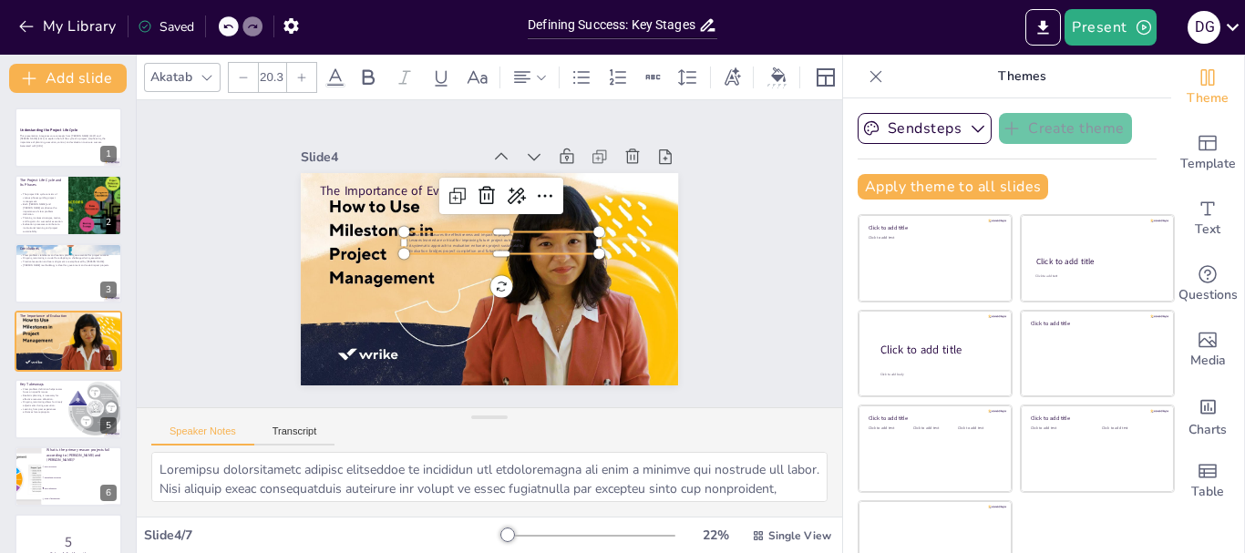
click at [302, 73] on icon at bounding box center [302, 77] width 8 height 8
checkbox input "true"
type input "21.3"
click at [302, 73] on icon at bounding box center [302, 77] width 8 height 8
checkbox input "true"
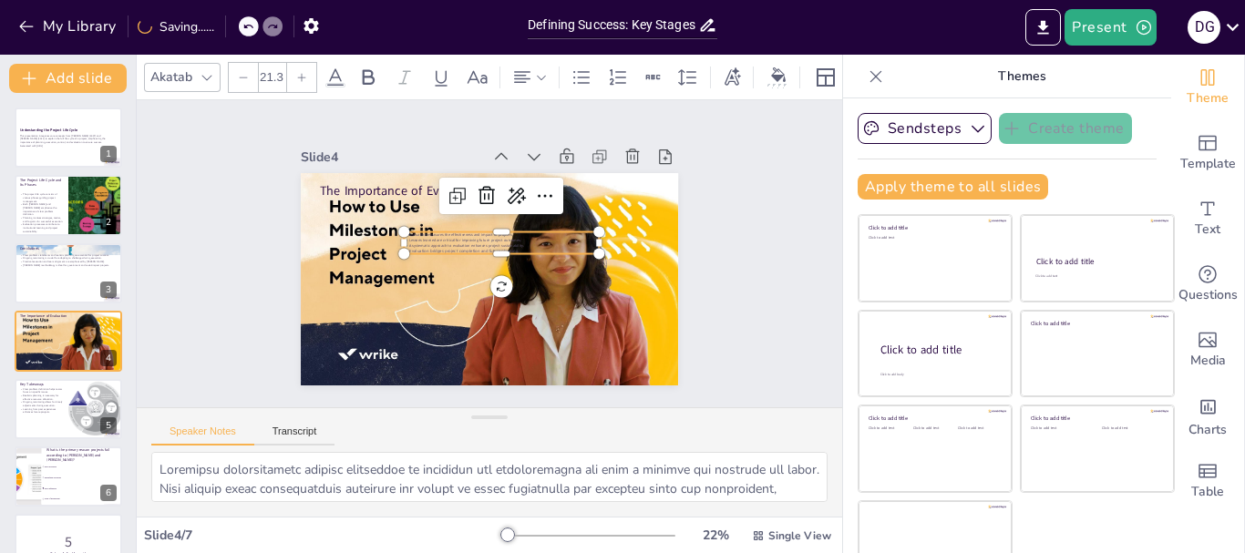
type input "22.3"
click at [302, 73] on icon at bounding box center [302, 77] width 8 height 8
checkbox input "true"
type input "23.3"
click at [302, 73] on icon at bounding box center [302, 77] width 8 height 8
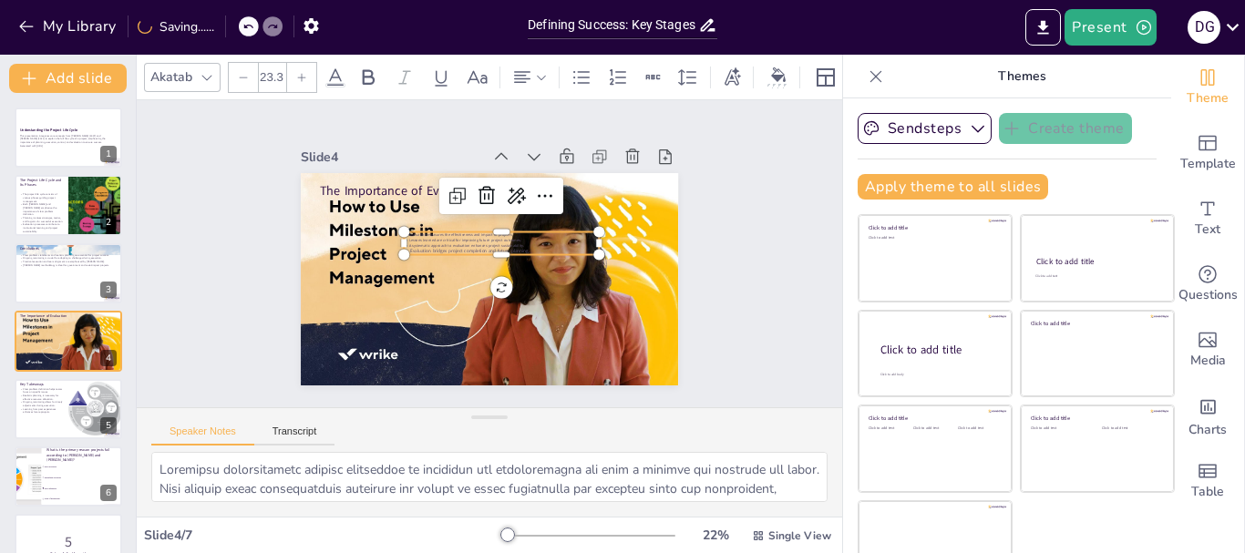
checkbox input "true"
type input "24.3"
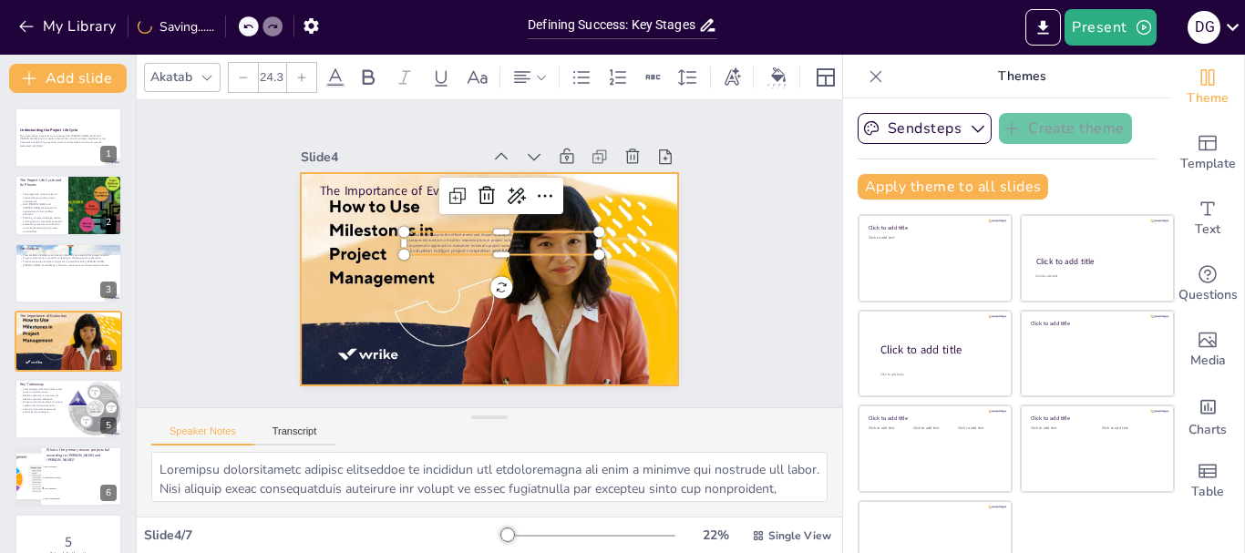
checkbox input "true"
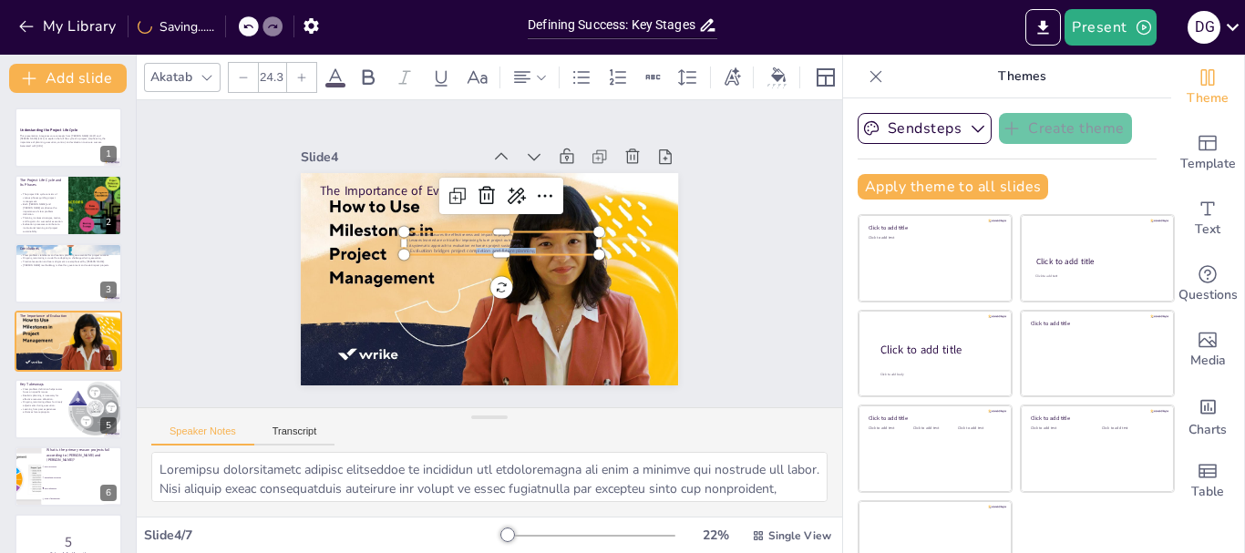
type input "--"
checkbox input "true"
type input "24.3"
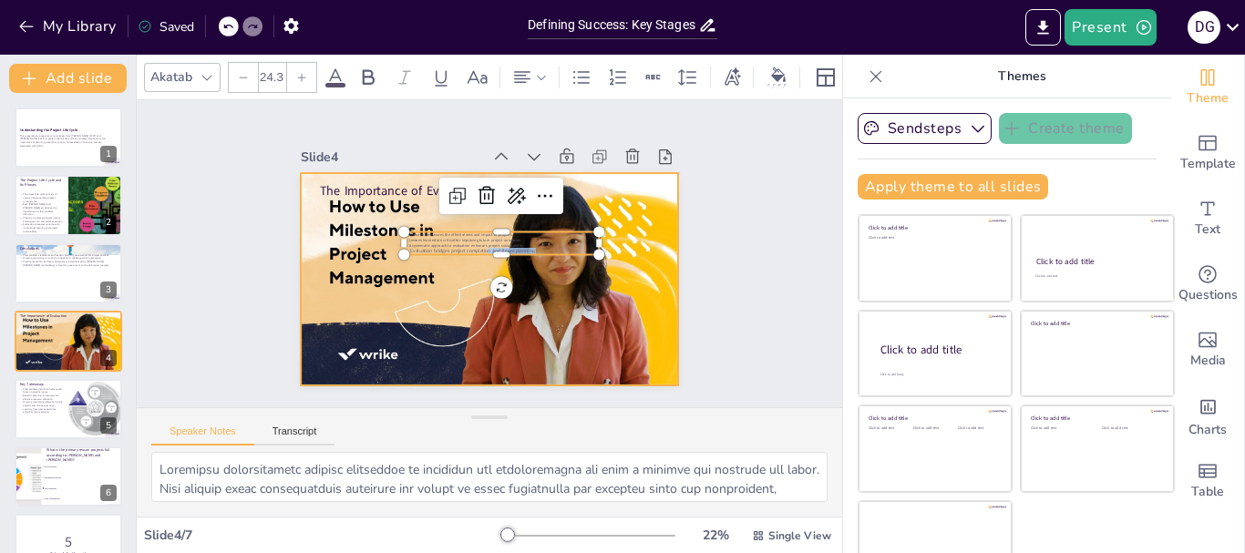
checkbox input "true"
type input "--"
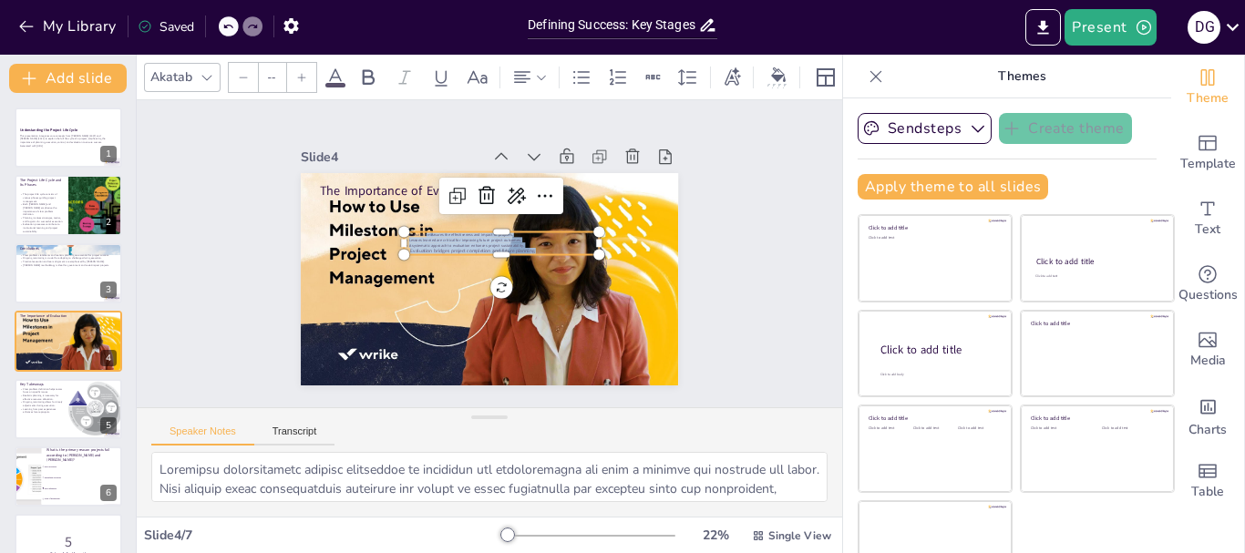
drag, startPoint x: 544, startPoint y: 243, endPoint x: 380, endPoint y: 160, distance: 183.8
click at [380, 160] on div "Slide 4 The Importance of Evaluation Evaluation measures the effectiveness and …" at bounding box center [498, 259] width 417 height 447
click at [532, 242] on p "Evaluation bridges project completion and future planning." at bounding box center [478, 260] width 187 height 67
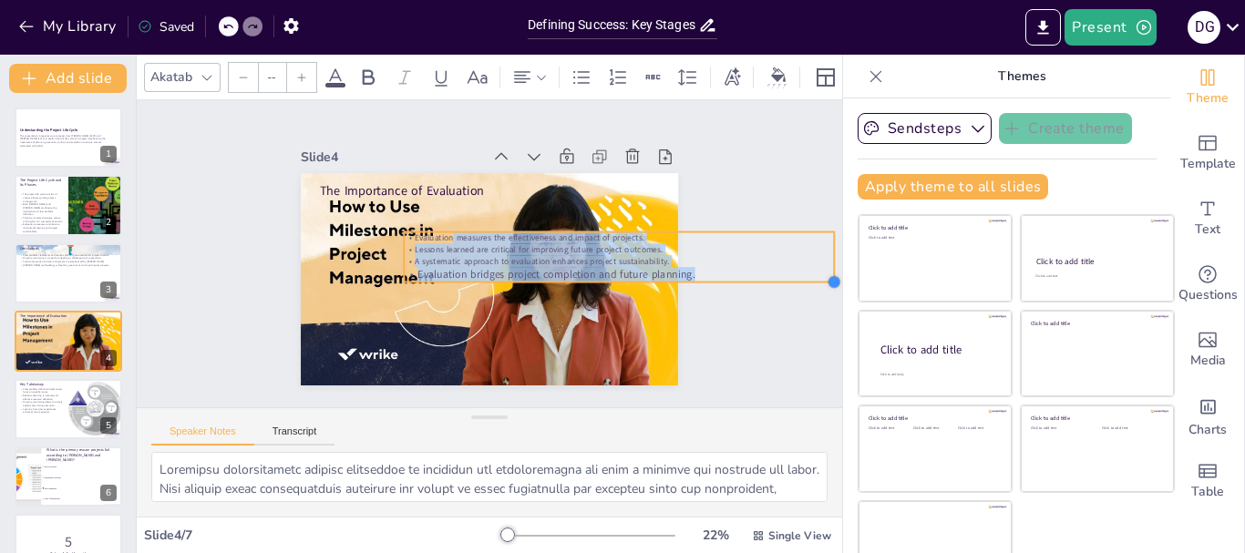
drag, startPoint x: 582, startPoint y: 250, endPoint x: 503, endPoint y: 277, distance: 83.9
click at [503, 277] on div "The Importance of Evaluation Evaluation measures the effectiveness and impact o…" at bounding box center [472, 272] width 423 height 410
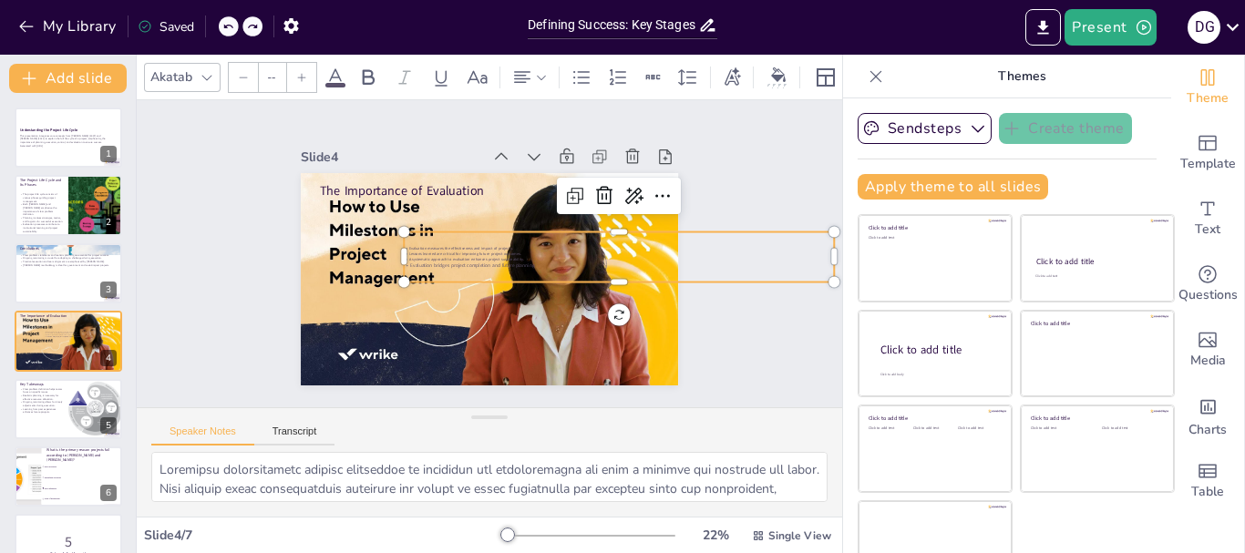
click at [563, 252] on p "A systematic approach to evaluation enhances project sustainability." at bounding box center [379, 185] width 375 height 220
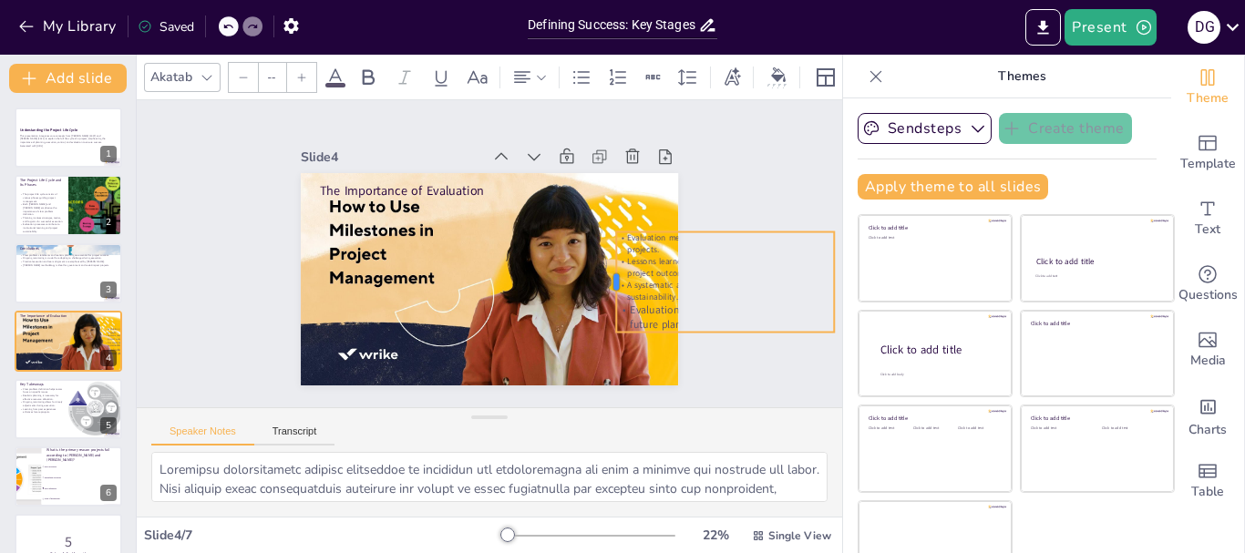
drag, startPoint x: 404, startPoint y: 253, endPoint x: 600, endPoint y: 249, distance: 196.9
click at [473, 185] on div at bounding box center [430, 146] width 85 height 78
click at [678, 228] on div "Slide 1 Understanding the Project Life Cycle This presentation integrates core …" at bounding box center [490, 253] width 436 height 545
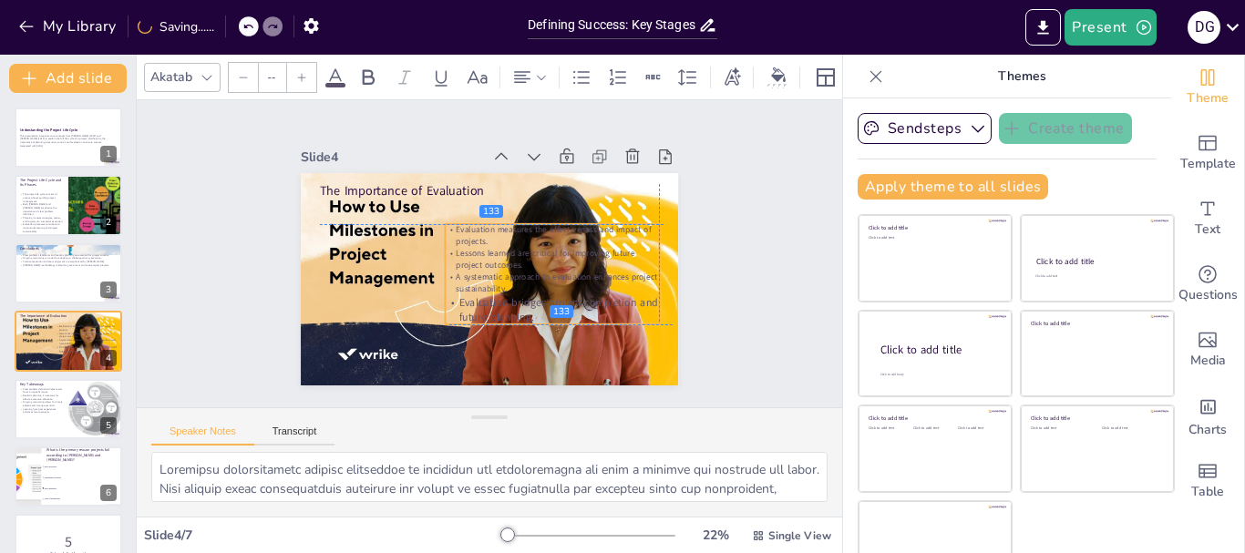
drag, startPoint x: 691, startPoint y: 228, endPoint x: 520, endPoint y: 217, distance: 170.7
click at [520, 217] on div "Slide 1 Understanding the Project Life Cycle This presentation integrates core …" at bounding box center [489, 254] width 545 height 436
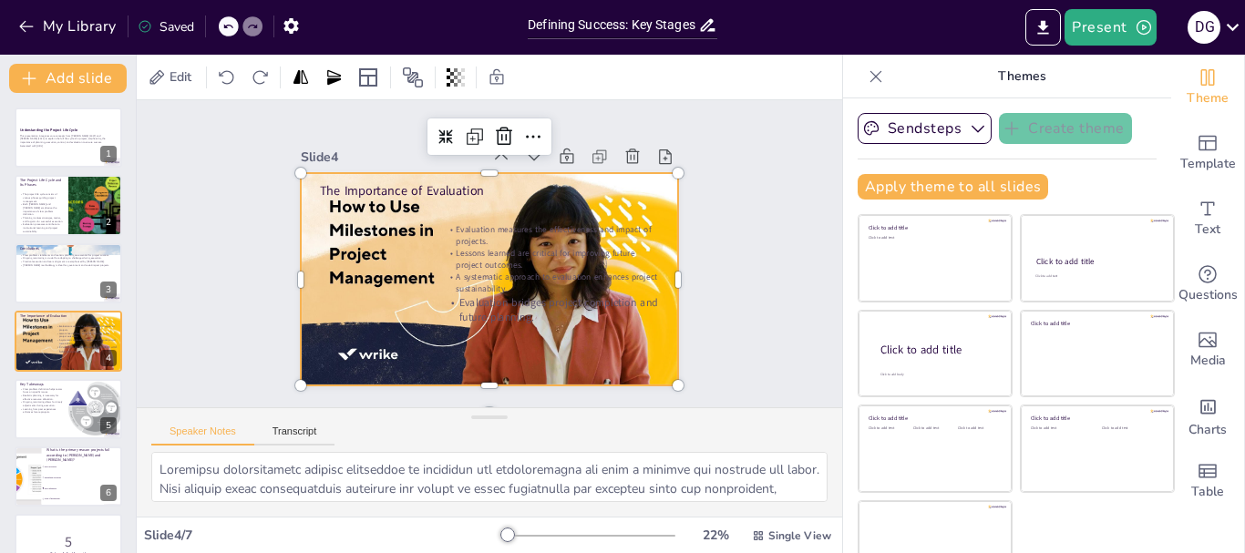
click at [642, 188] on div at bounding box center [472, 235] width 423 height 410
click at [97, 382] on div at bounding box center [96, 409] width 62 height 62
checkbox input "true"
type textarea "A well-defined problem statement is essential for project teams to concentrate …"
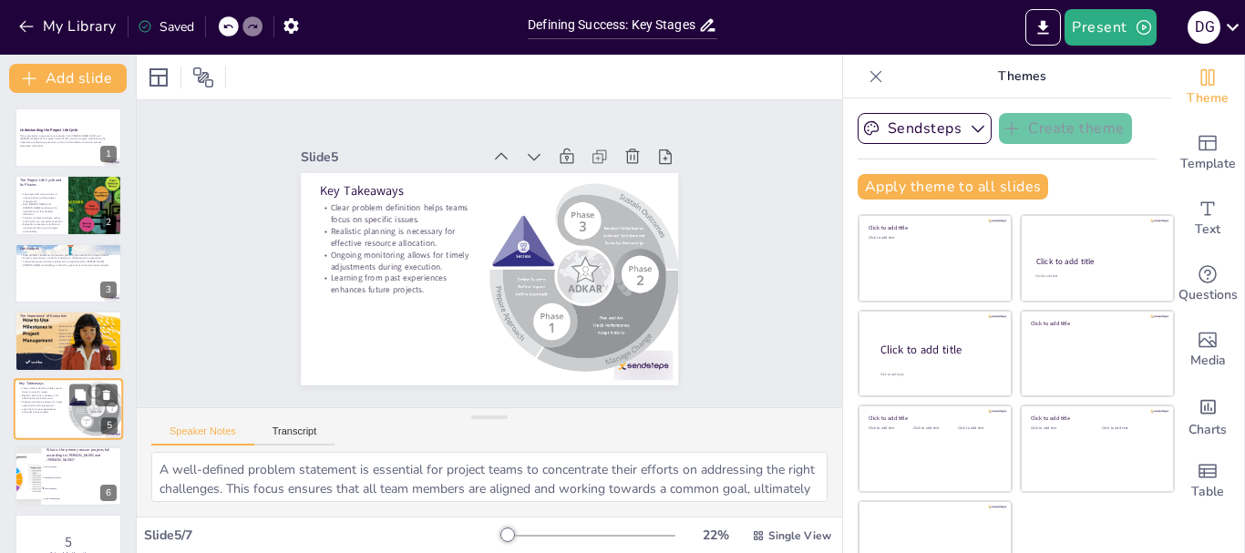
scroll to position [36, 0]
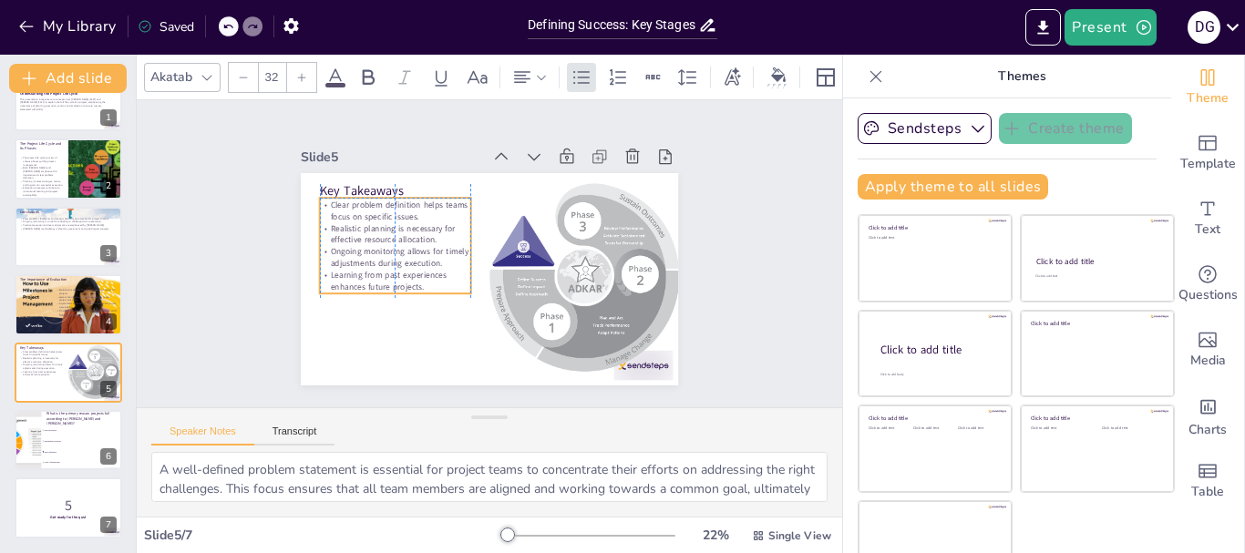
click at [406, 243] on p "Ongoing monitoring allows for timely adjustments during execution." at bounding box center [447, 170] width 83 height 148
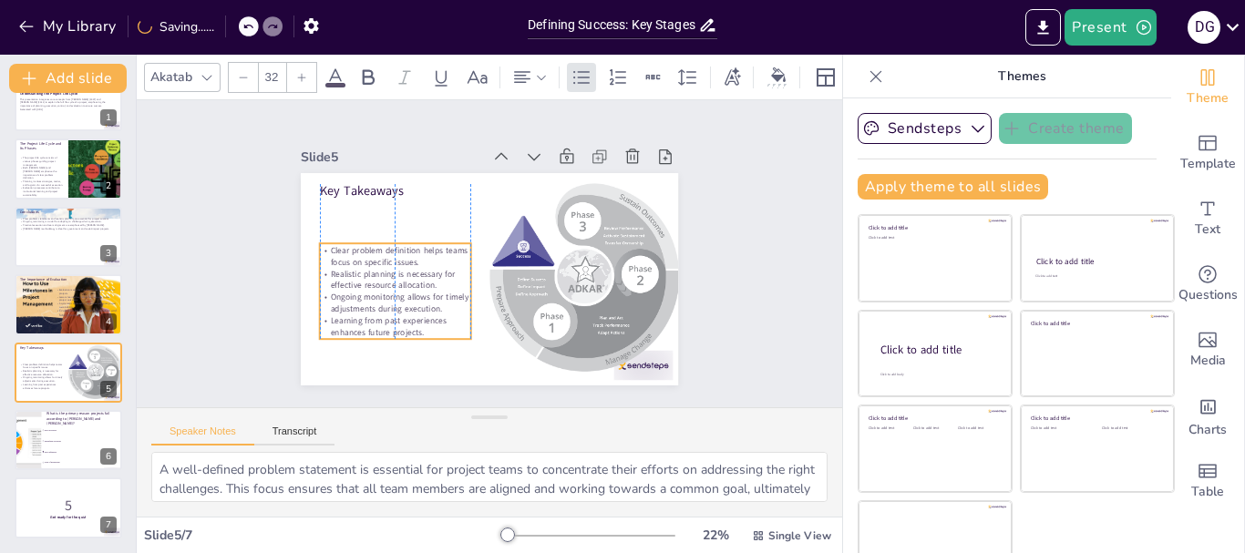
drag, startPoint x: 395, startPoint y: 192, endPoint x: 393, endPoint y: 237, distance: 44.7
click at [424, 238] on p "Clear problem definition helps teams focus on specific issues." at bounding box center [458, 164] width 69 height 151
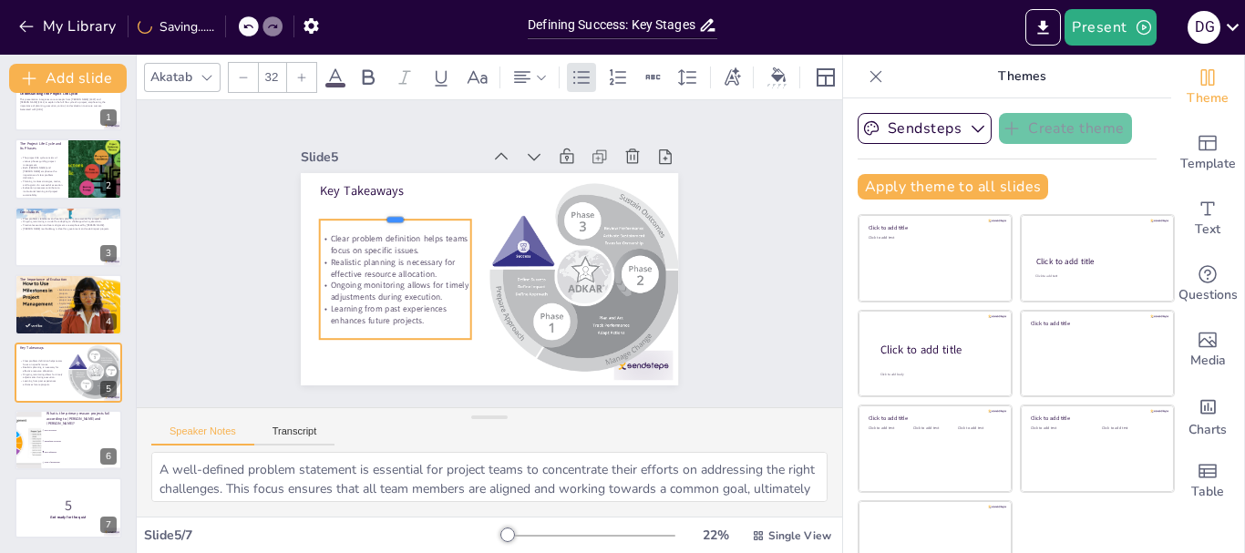
drag, startPoint x: 375, startPoint y: 236, endPoint x: 377, endPoint y: 210, distance: 26.5
click at [520, 216] on div at bounding box center [592, 253] width 144 height 75
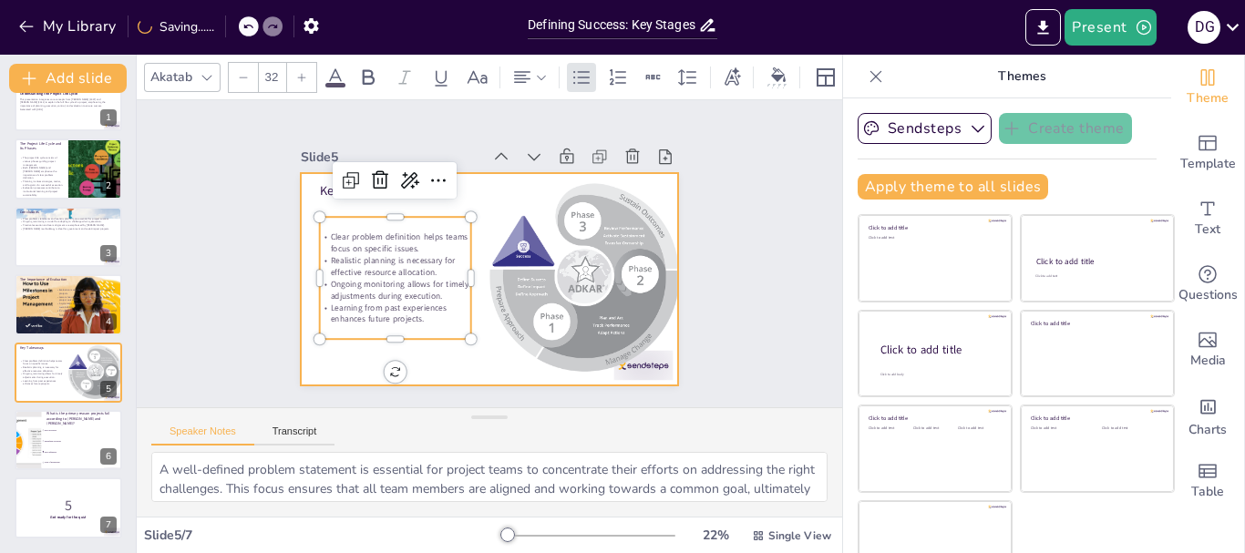
click at [434, 368] on div at bounding box center [475, 233] width 430 height 394
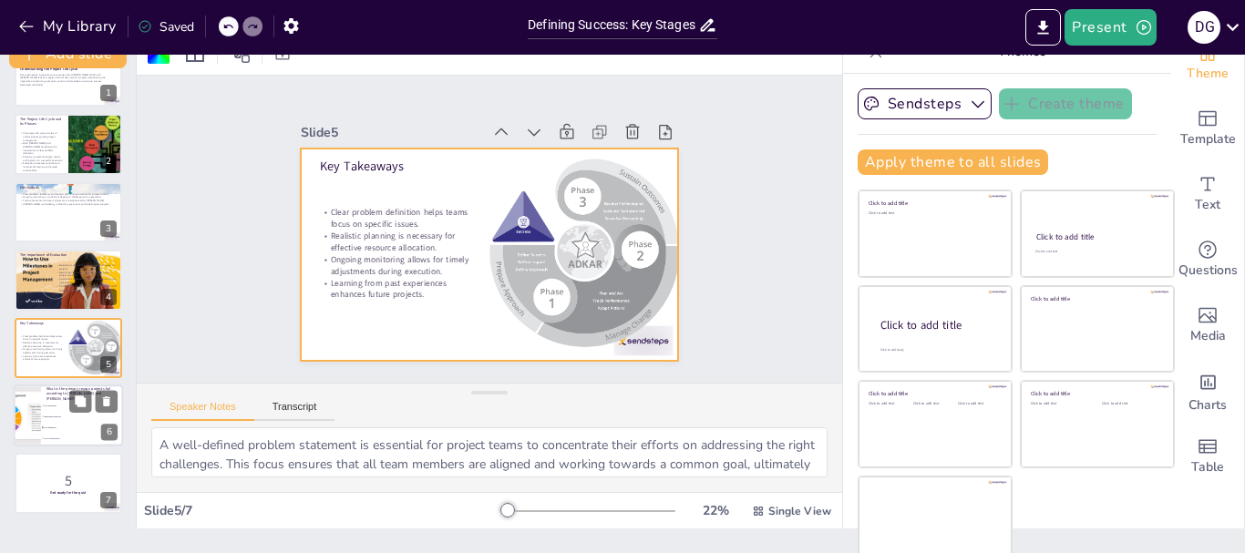
scroll to position [35, 0]
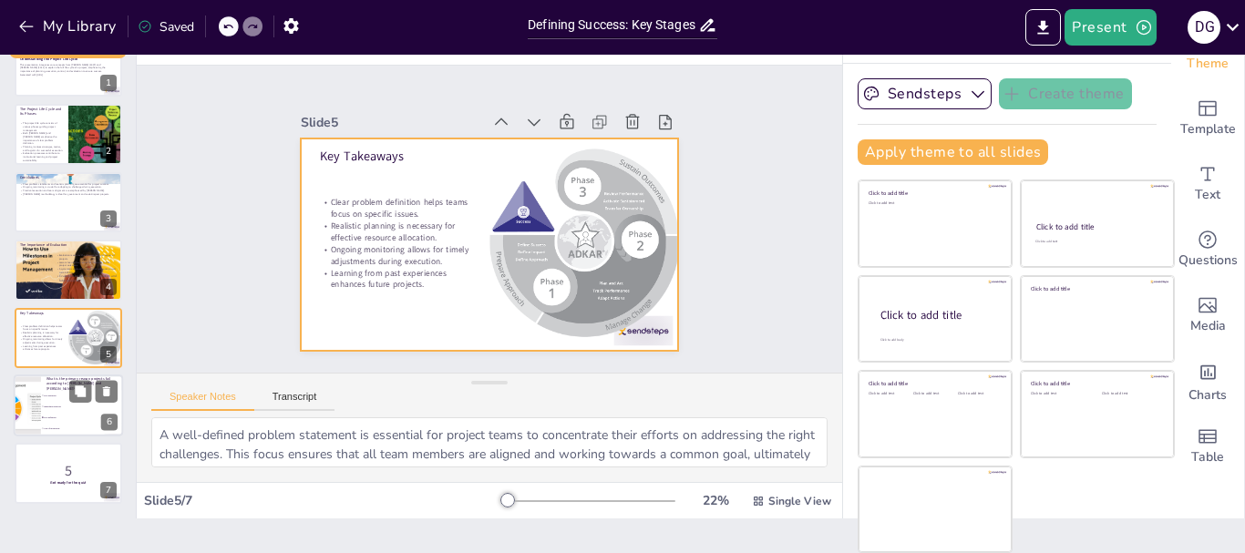
checkbox input "true"
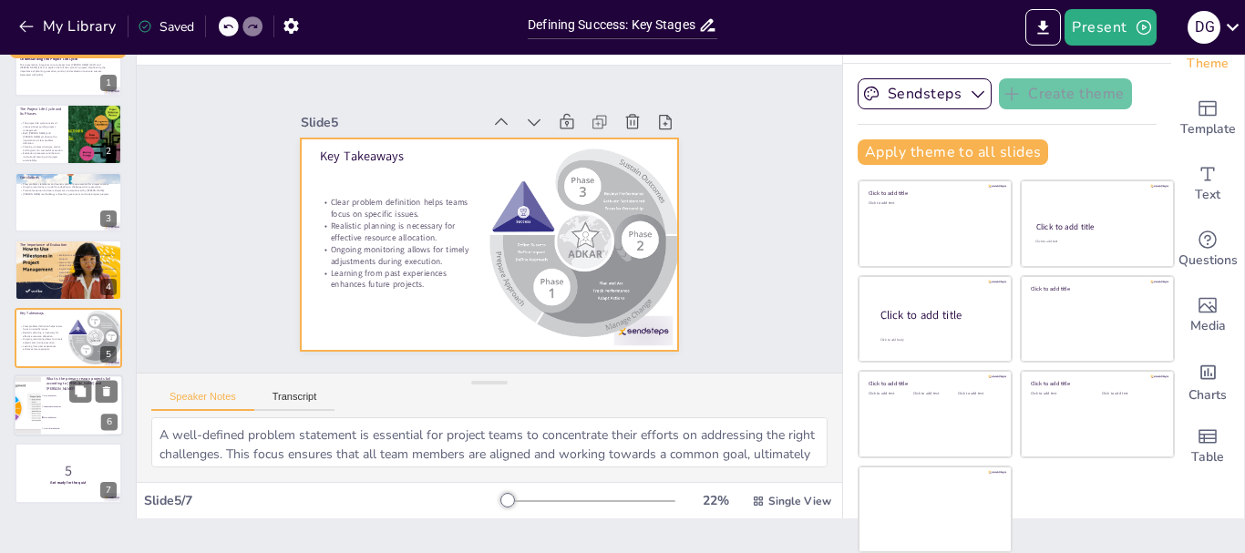
checkbox input "true"
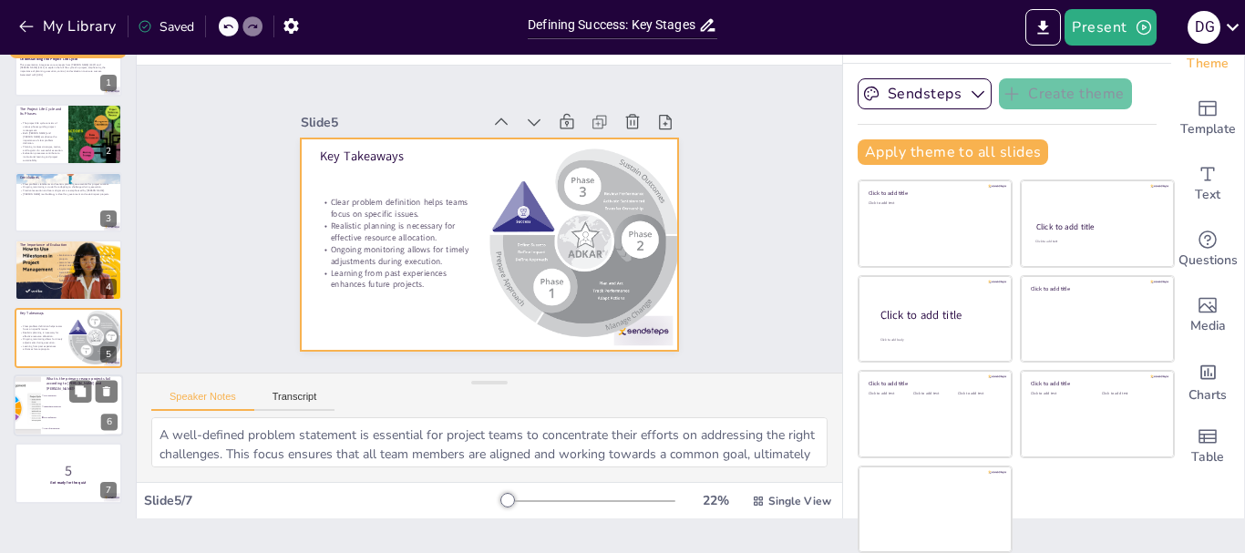
checkbox input "true"
click at [46, 389] on div "What is the primary reason projects fail according to [PERSON_NAME] and [PERSON…" at bounding box center [81, 384] width 71 height 12
checkbox input "true"
type textarea "The correct answer is Poor definition, as highlighted in the Conclusions slide.…"
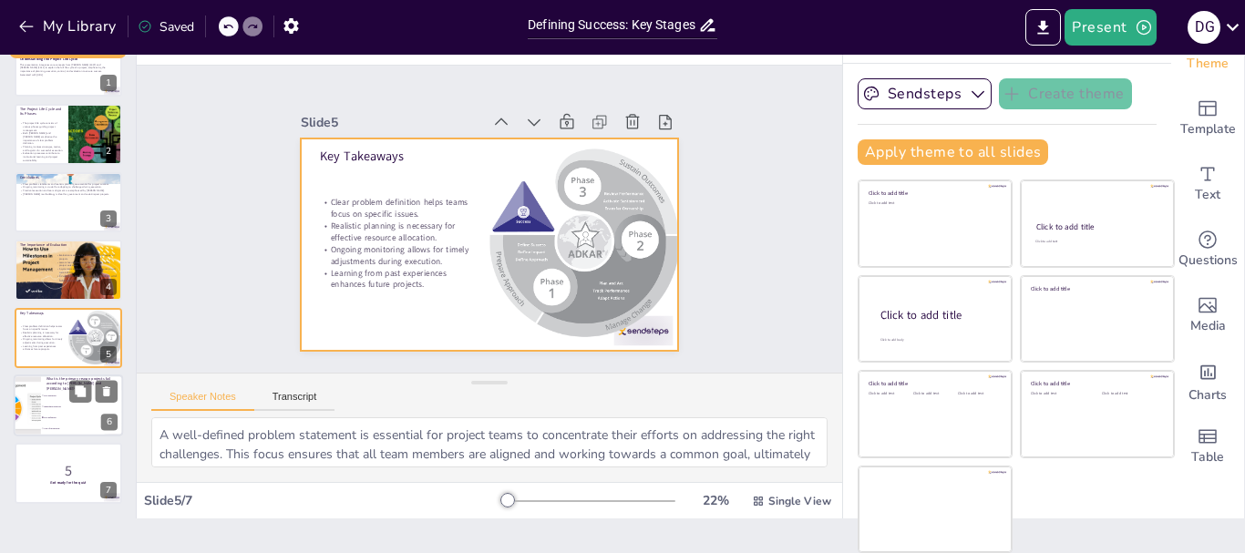
checkbox input "true"
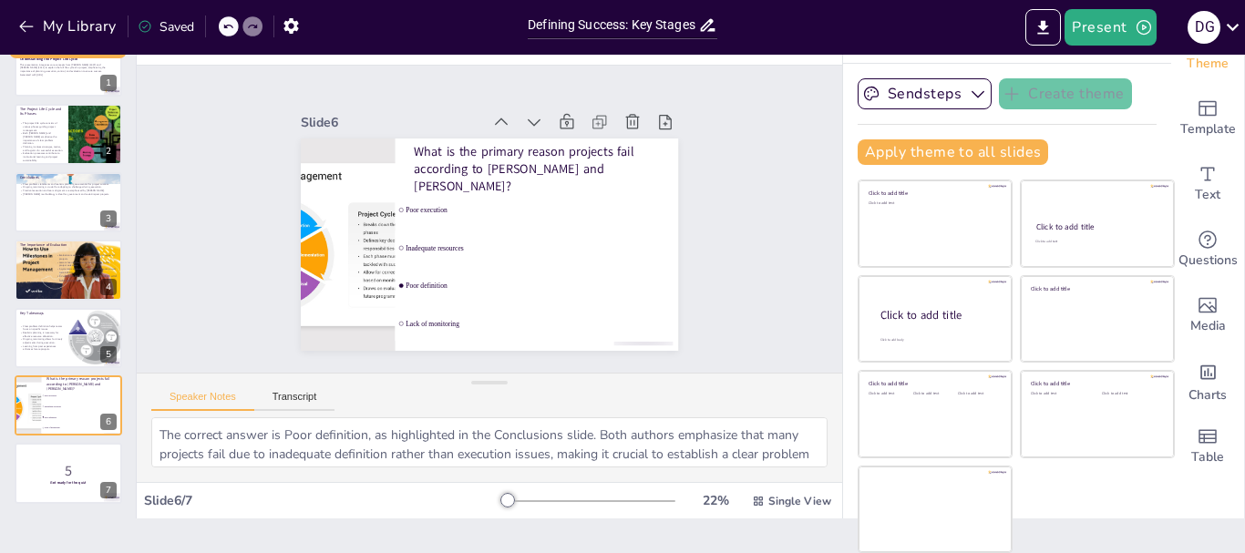
checkbox input "true"
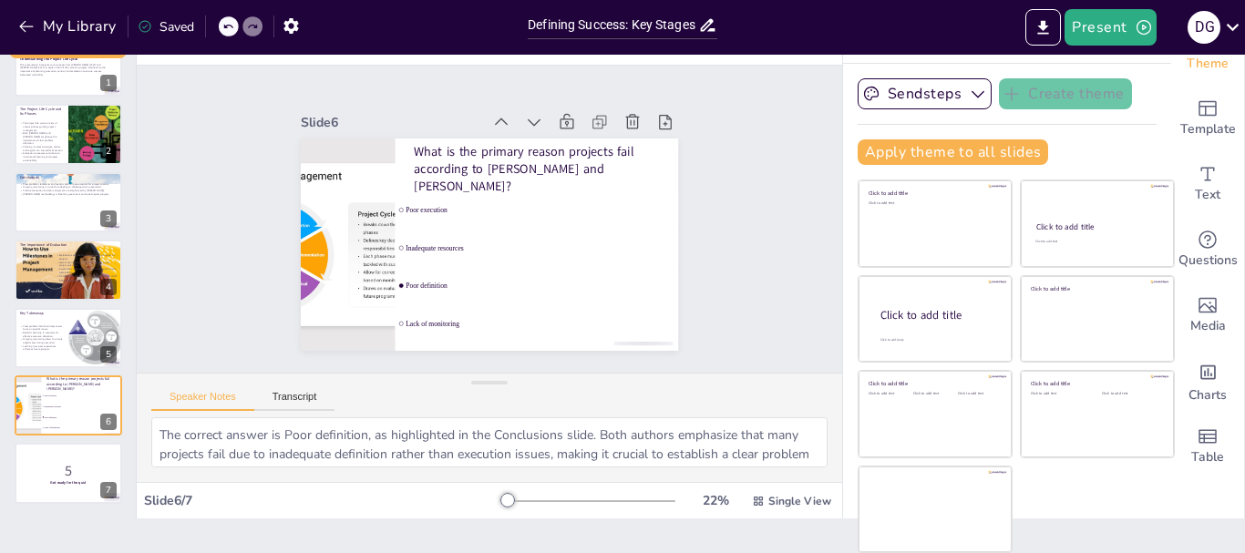
checkbox input "true"
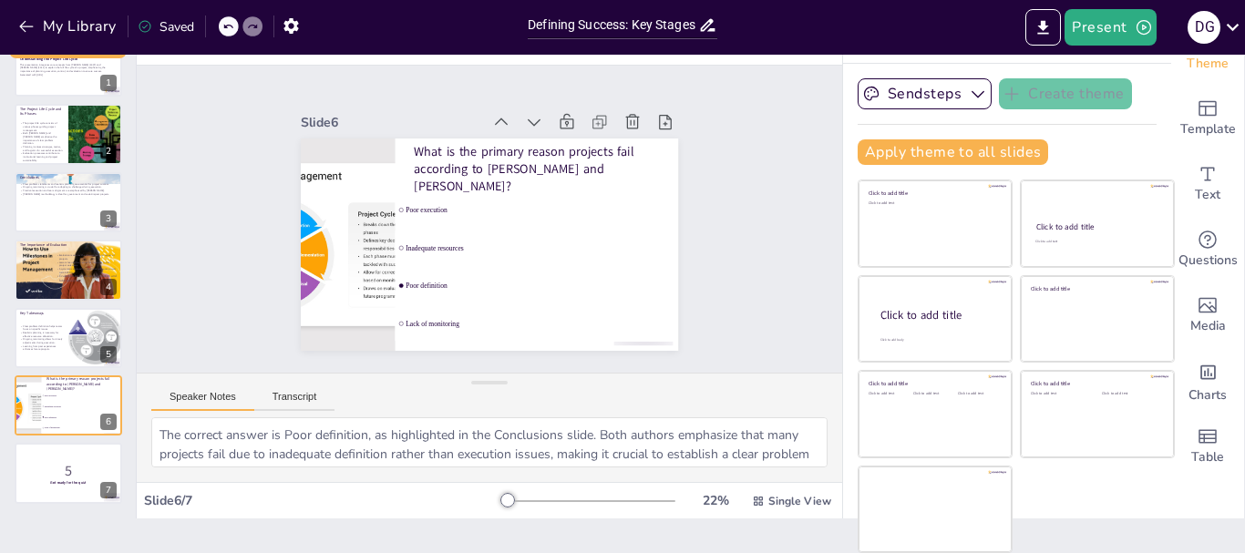
checkbox input "true"
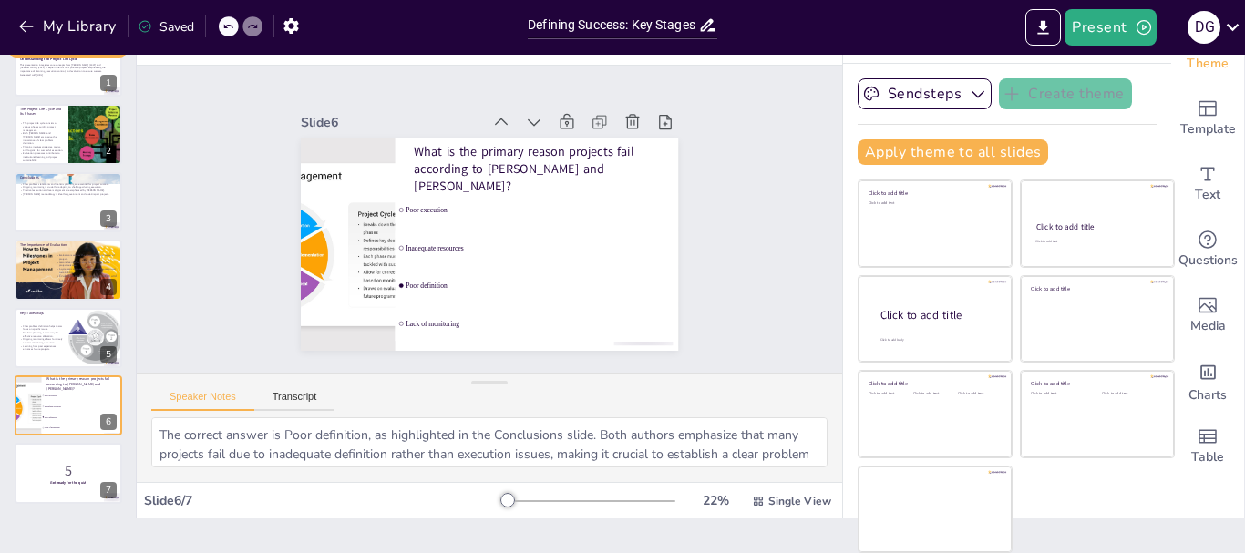
checkbox input "true"
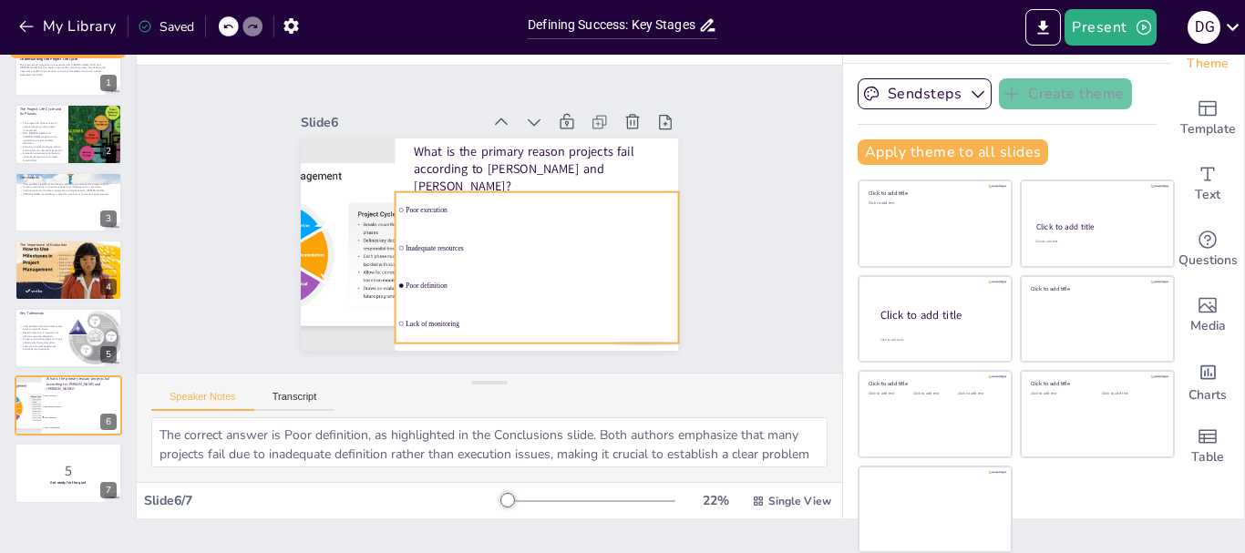
checkbox input "true"
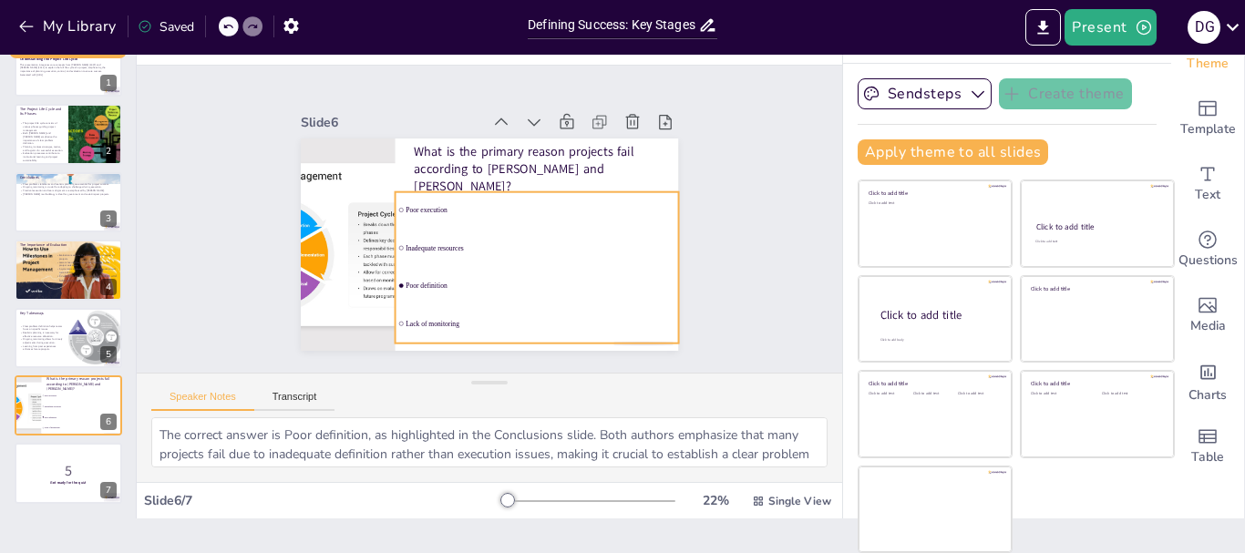
checkbox input "true"
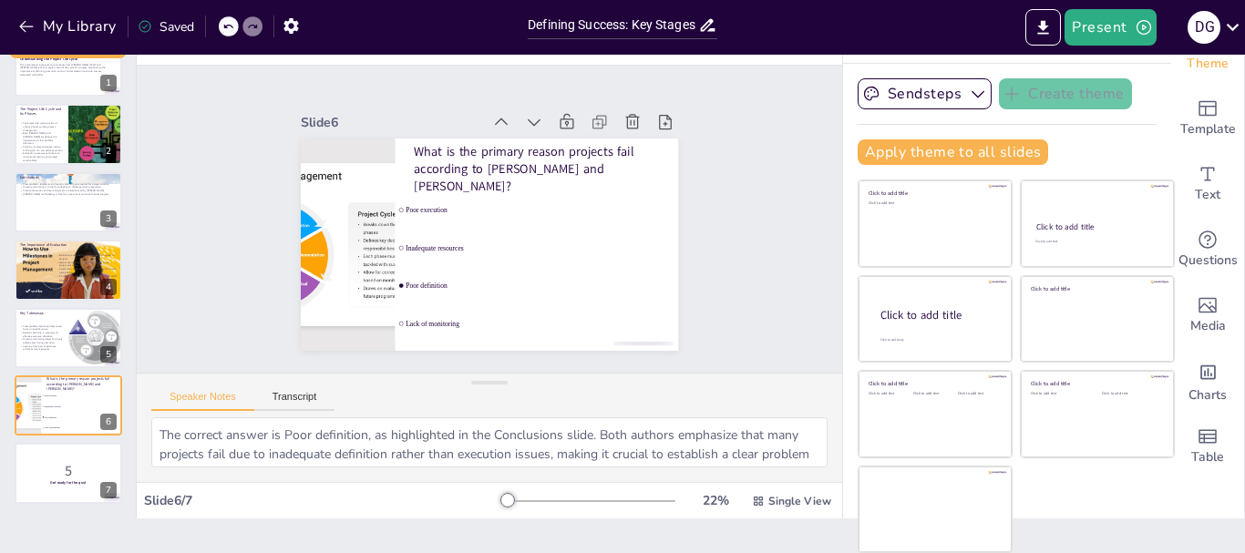
checkbox input "true"
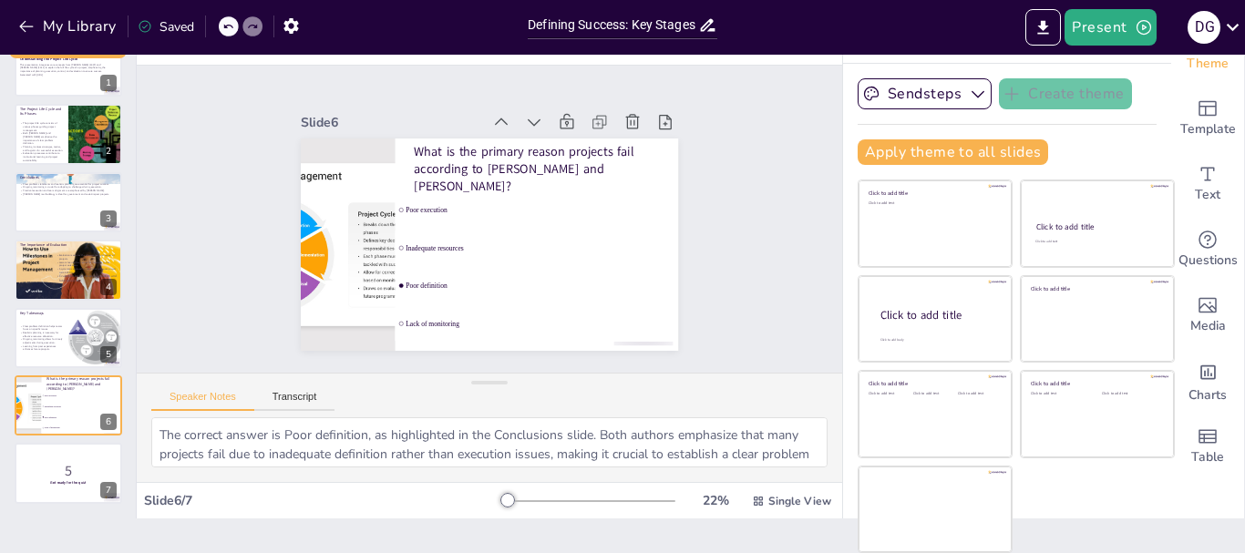
checkbox input "true"
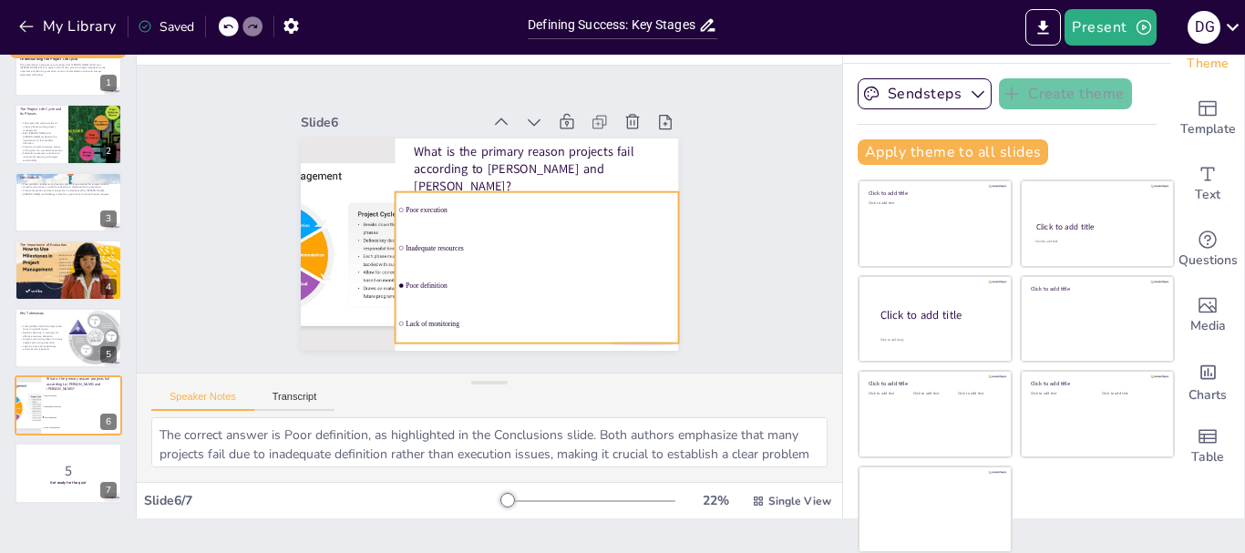
checkbox input "true"
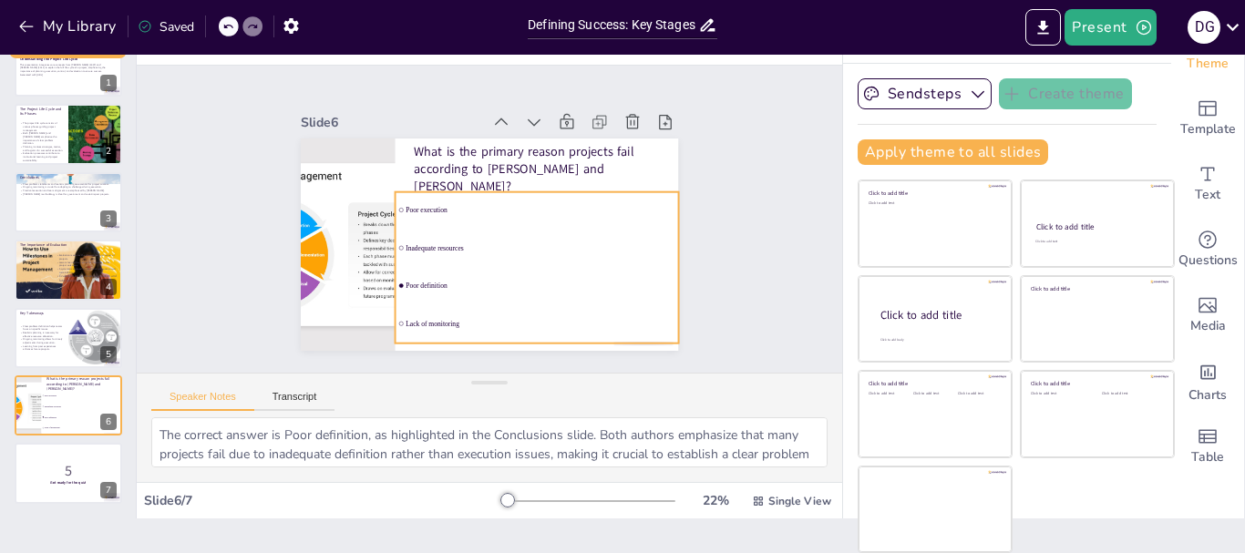
checkbox input "true"
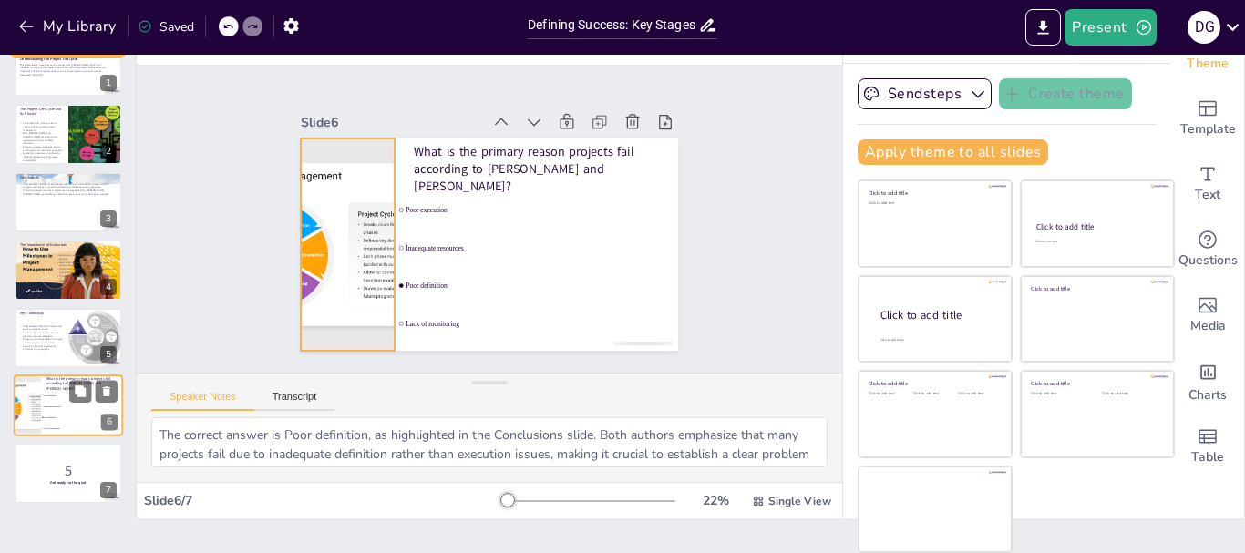
click at [39, 405] on div at bounding box center [27, 405] width 93 height 62
checkbox input "true"
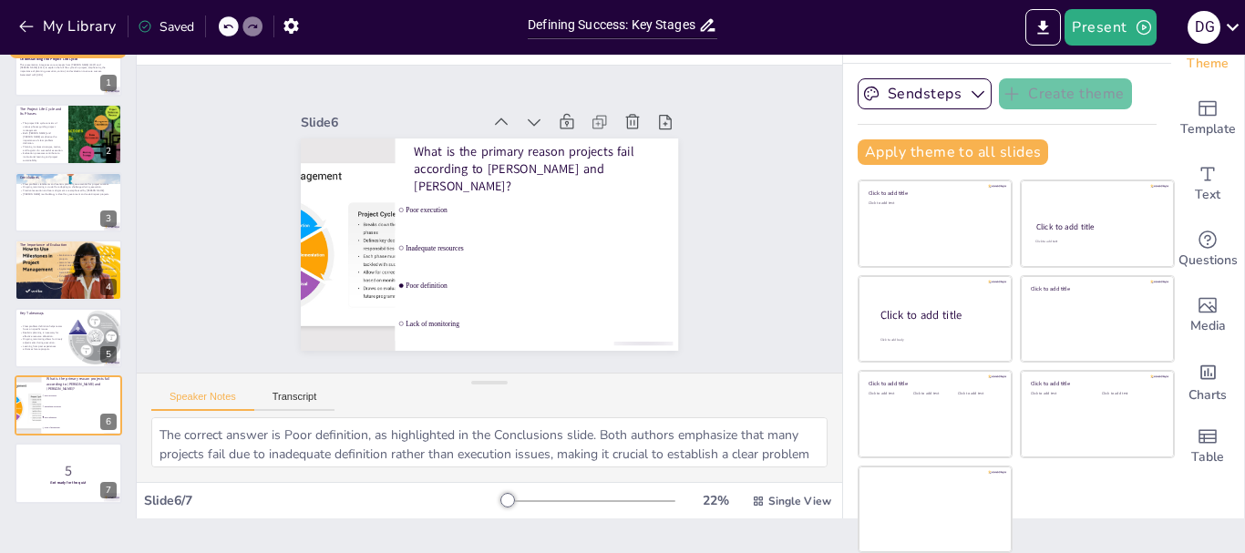
checkbox input "true"
click at [335, 262] on div at bounding box center [435, 85] width 274 height 355
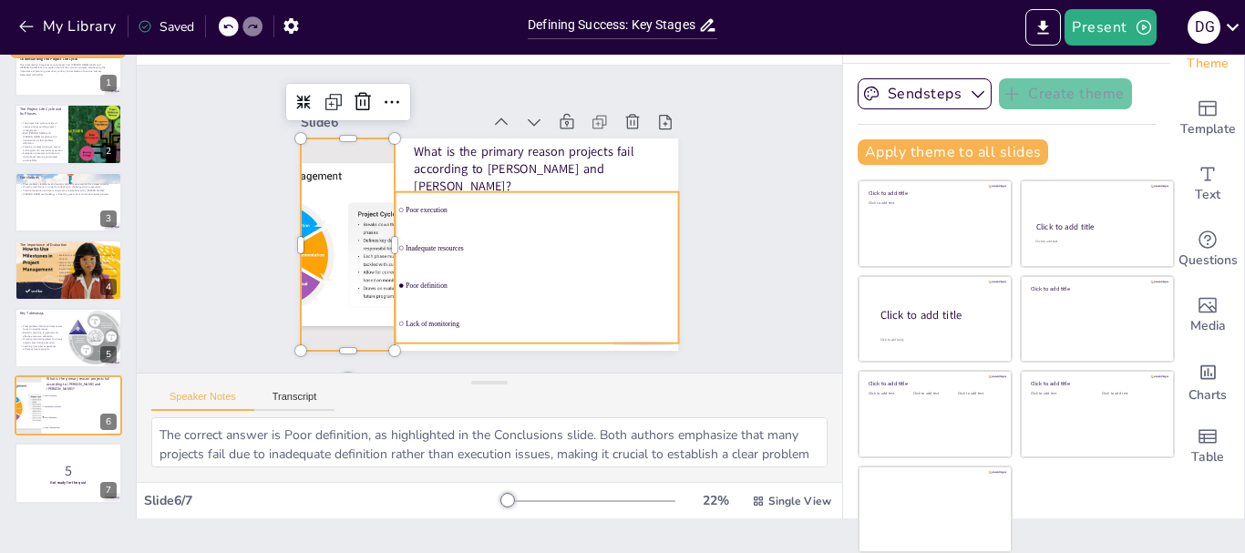
click at [552, 264] on ul "Poor execution Inadequate resources Poor definition Lack of monitoring" at bounding box center [549, 250] width 316 height 231
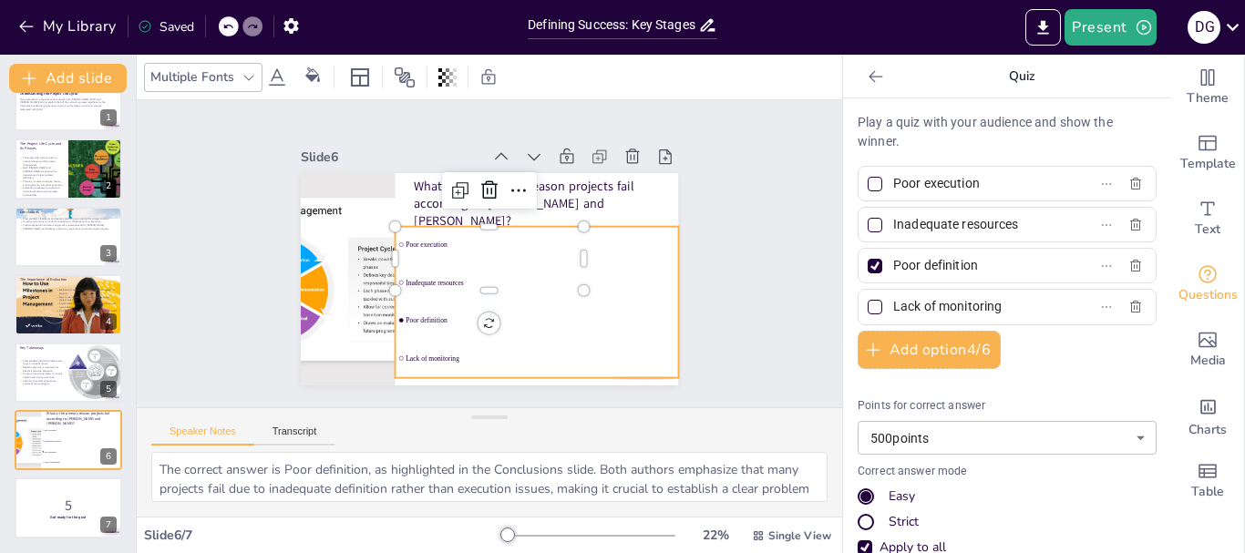
scroll to position [0, 0]
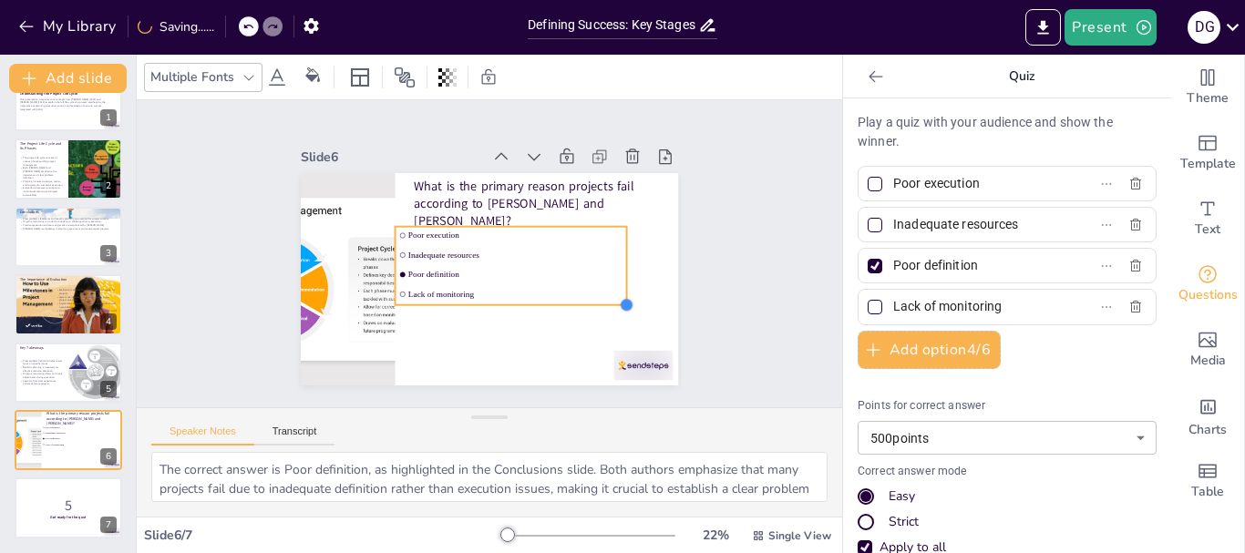
drag, startPoint x: 572, startPoint y: 287, endPoint x: 627, endPoint y: 308, distance: 58.5
click at [620, 182] on div at bounding box center [611, 172] width 20 height 20
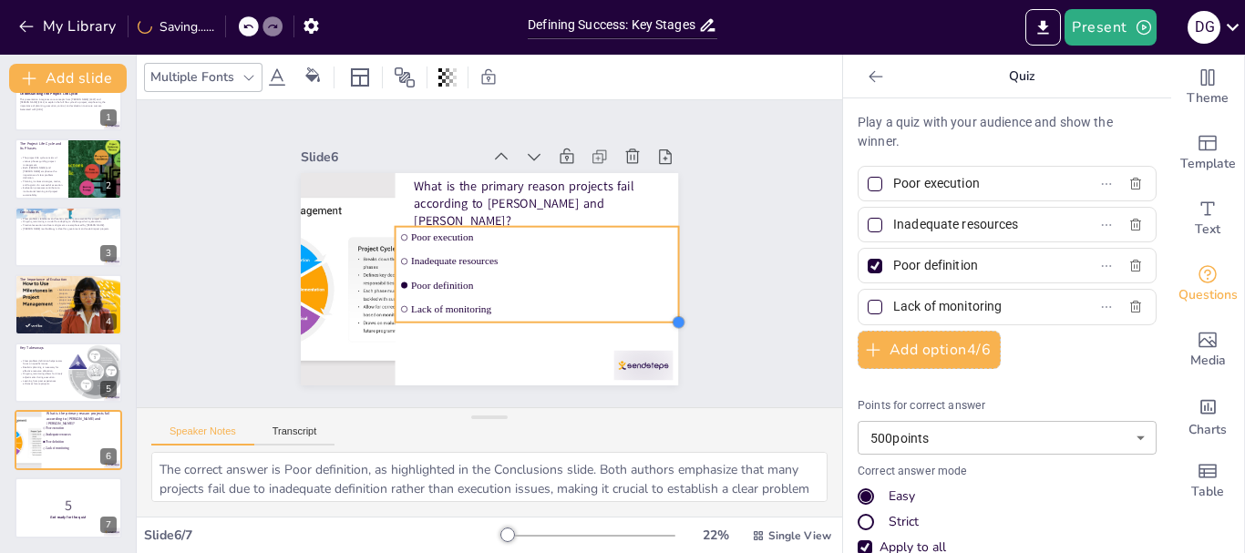
drag, startPoint x: 622, startPoint y: 302, endPoint x: 641, endPoint y: 322, distance: 27.7
click at [608, 322] on div "What is the primary reason projects fail according to [PERSON_NAME] and [PERSON…" at bounding box center [465, 249] width 286 height 414
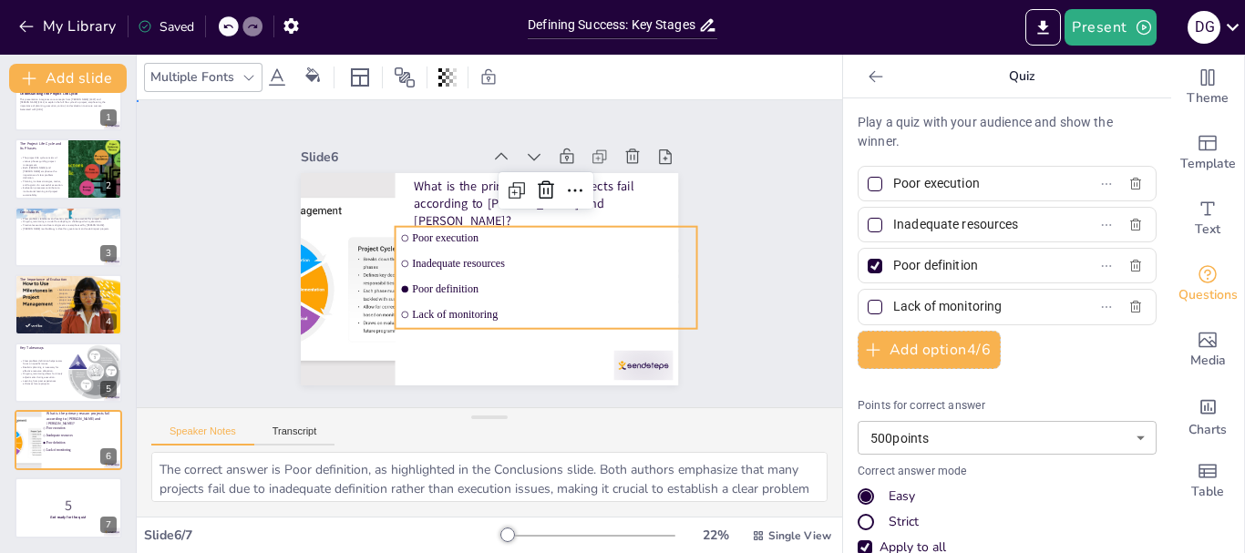
click at [752, 323] on div "Slide 1 Understanding the Project Life Cycle This presentation integrates core …" at bounding box center [489, 254] width 751 height 663
